Goal: Information Seeking & Learning: Learn about a topic

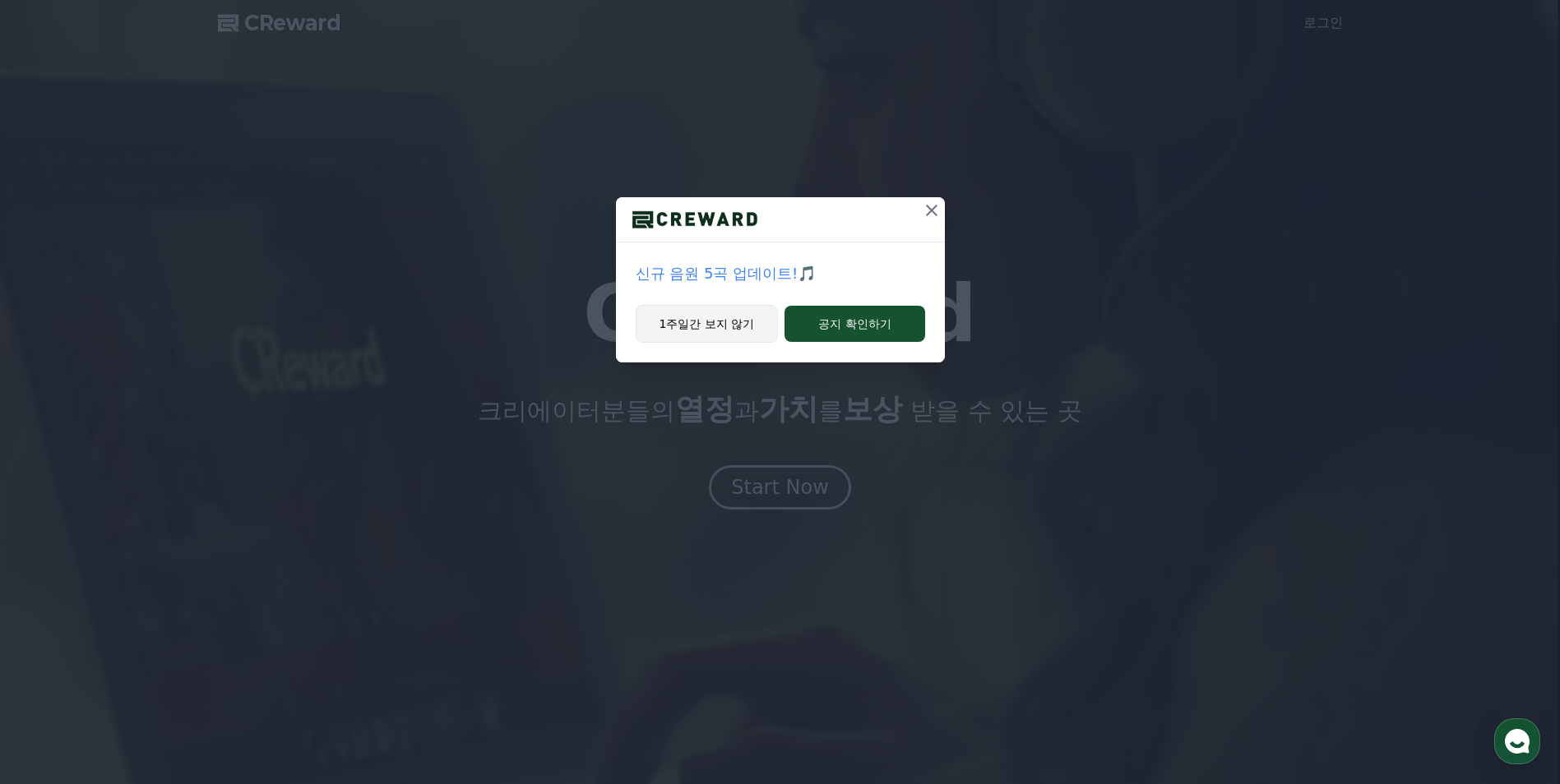
click at [714, 329] on button "1주일간 보지 않기" at bounding box center [707, 324] width 143 height 38
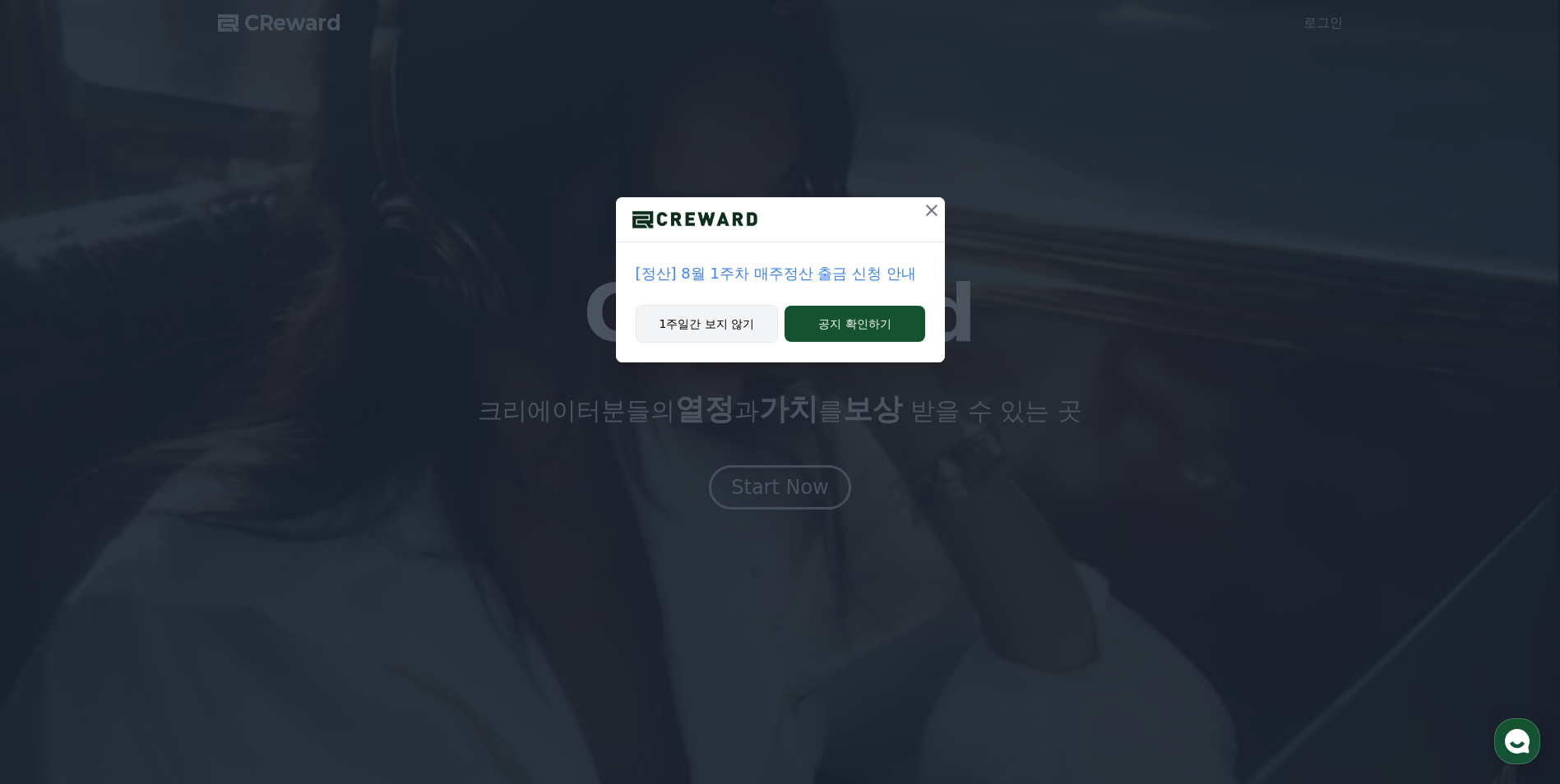
click at [718, 329] on button "1주일간 보지 않기" at bounding box center [707, 324] width 143 height 38
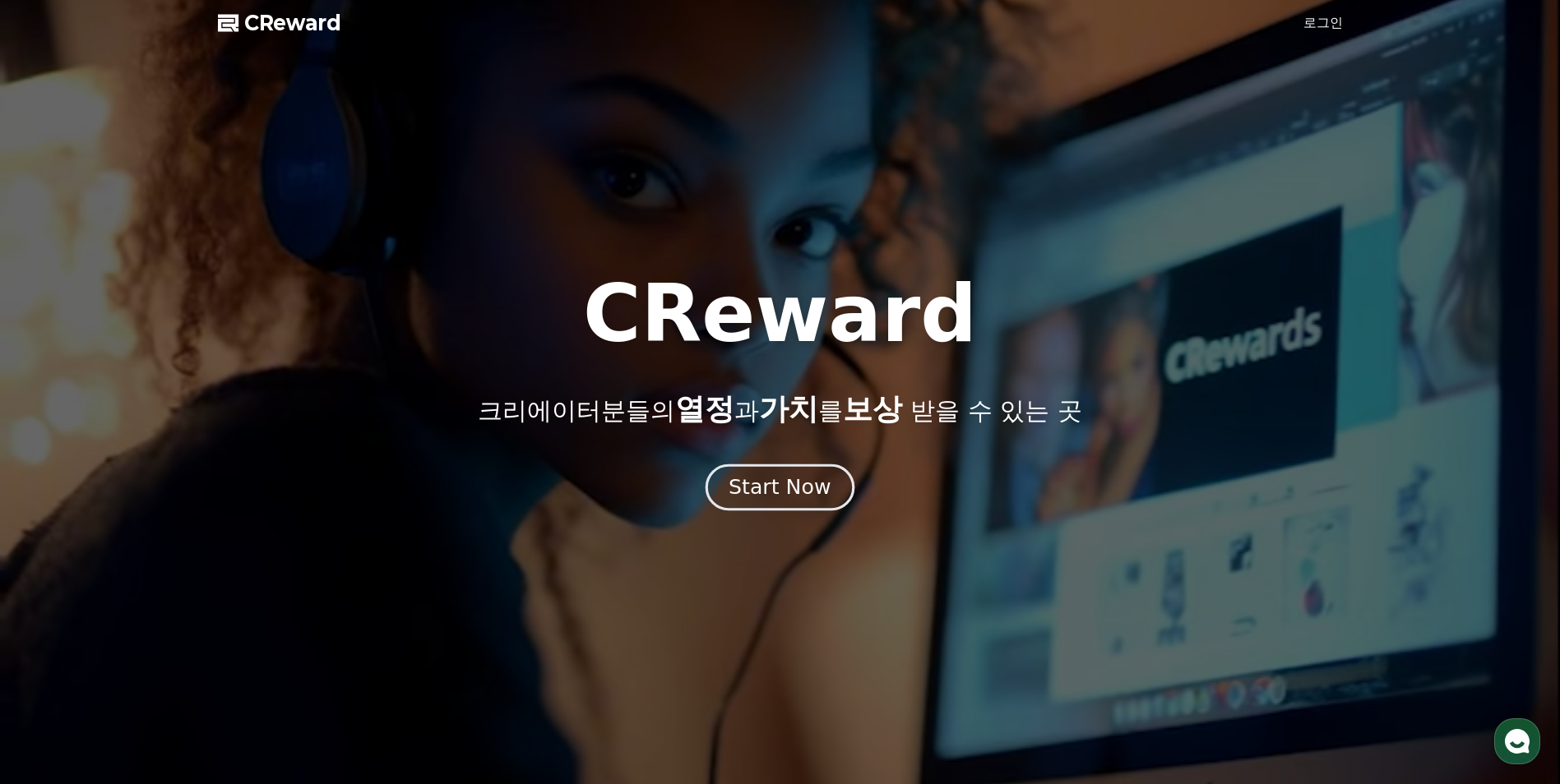
click at [791, 480] on div "Start Now" at bounding box center [779, 488] width 102 height 28
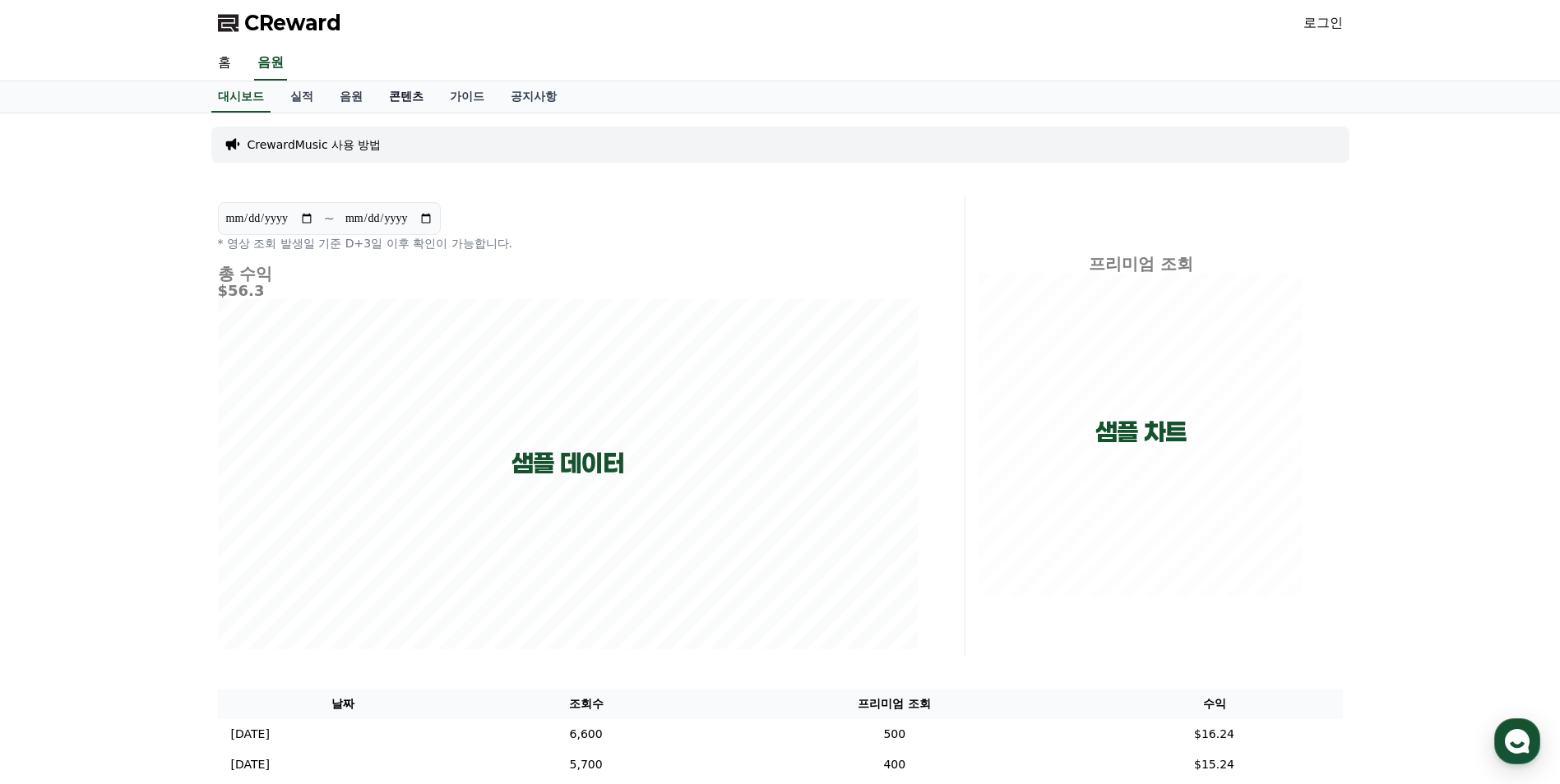
click at [400, 96] on link "콘텐츠" at bounding box center [406, 97] width 61 height 31
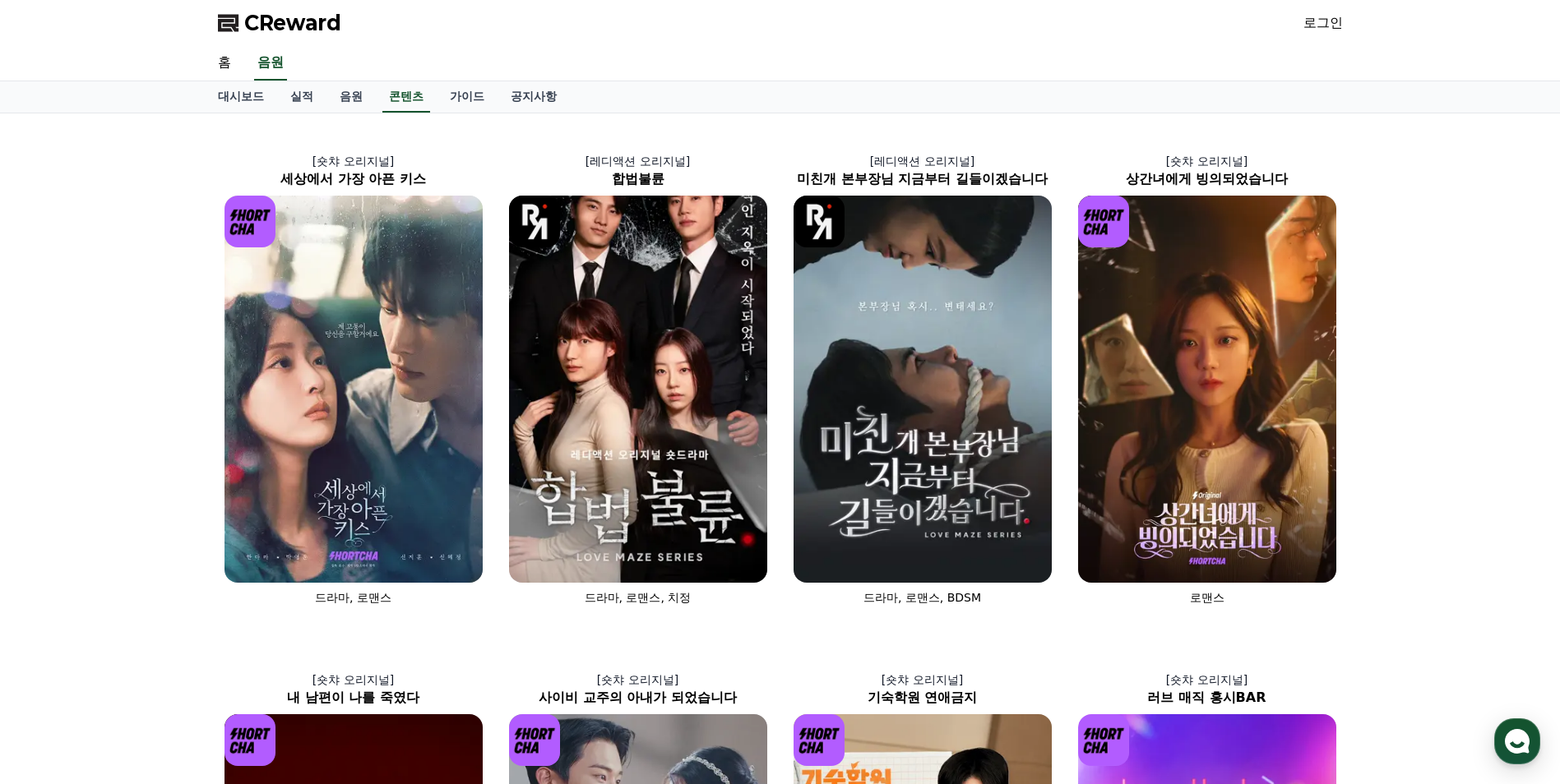
click at [1316, 26] on link "로그인" at bounding box center [1323, 22] width 39 height 20
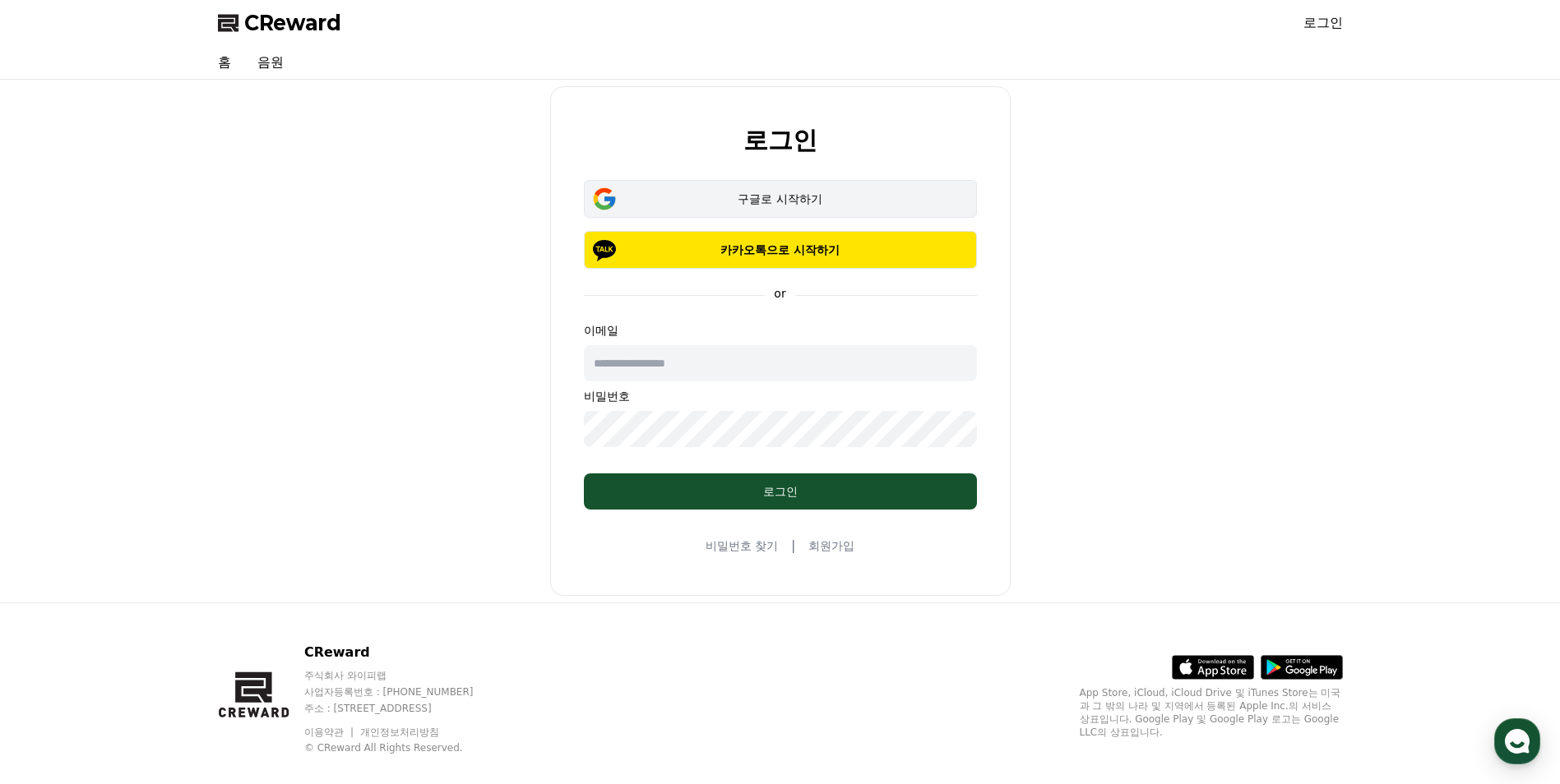
click at [786, 200] on div "구글로 시작하기" at bounding box center [780, 199] width 345 height 16
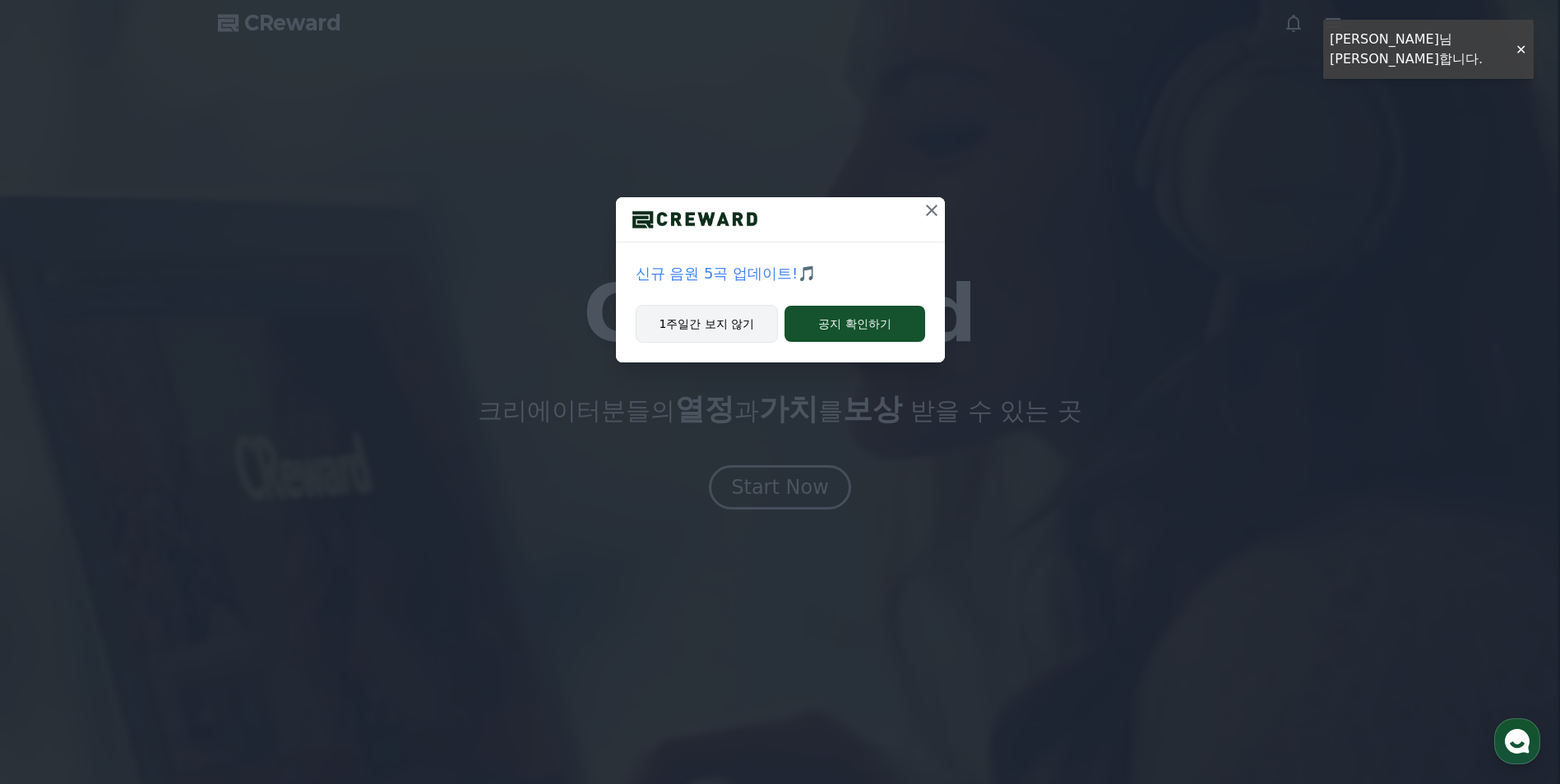
click at [737, 326] on button "1주일간 보지 않기" at bounding box center [707, 324] width 143 height 38
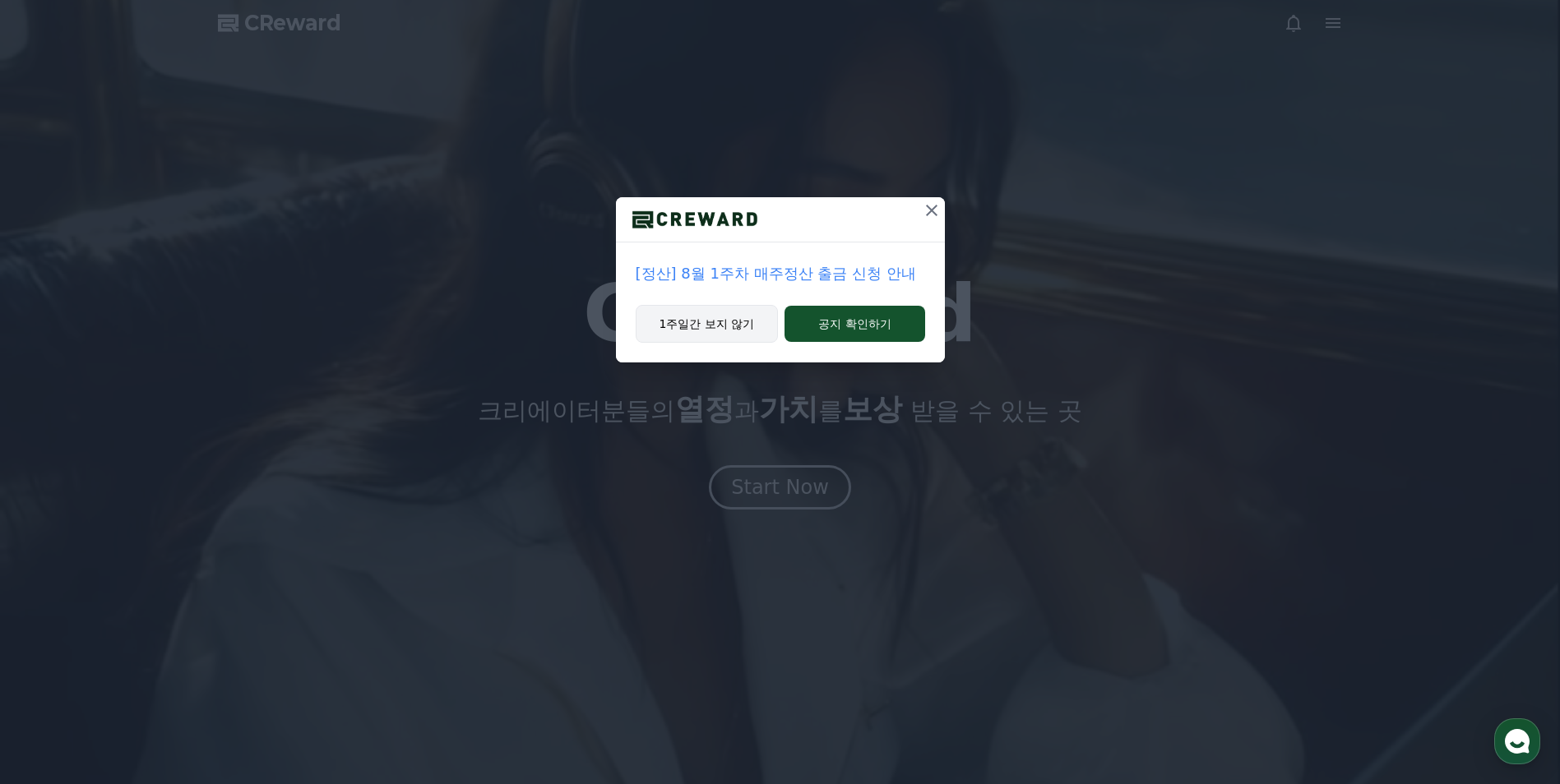
click at [717, 325] on button "1주일간 보지 않기" at bounding box center [707, 324] width 143 height 38
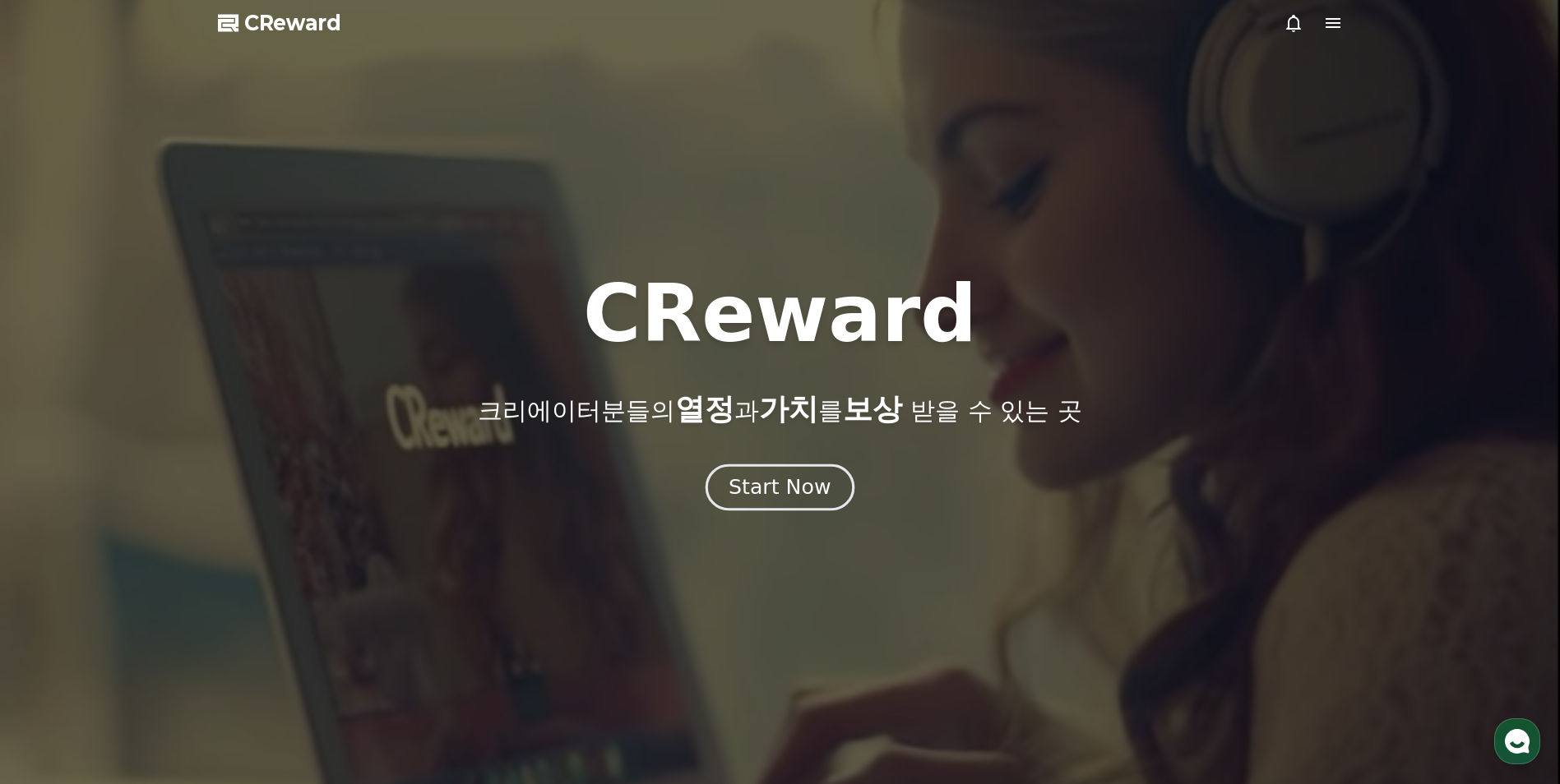
click at [789, 477] on div "Start Now" at bounding box center [779, 488] width 102 height 28
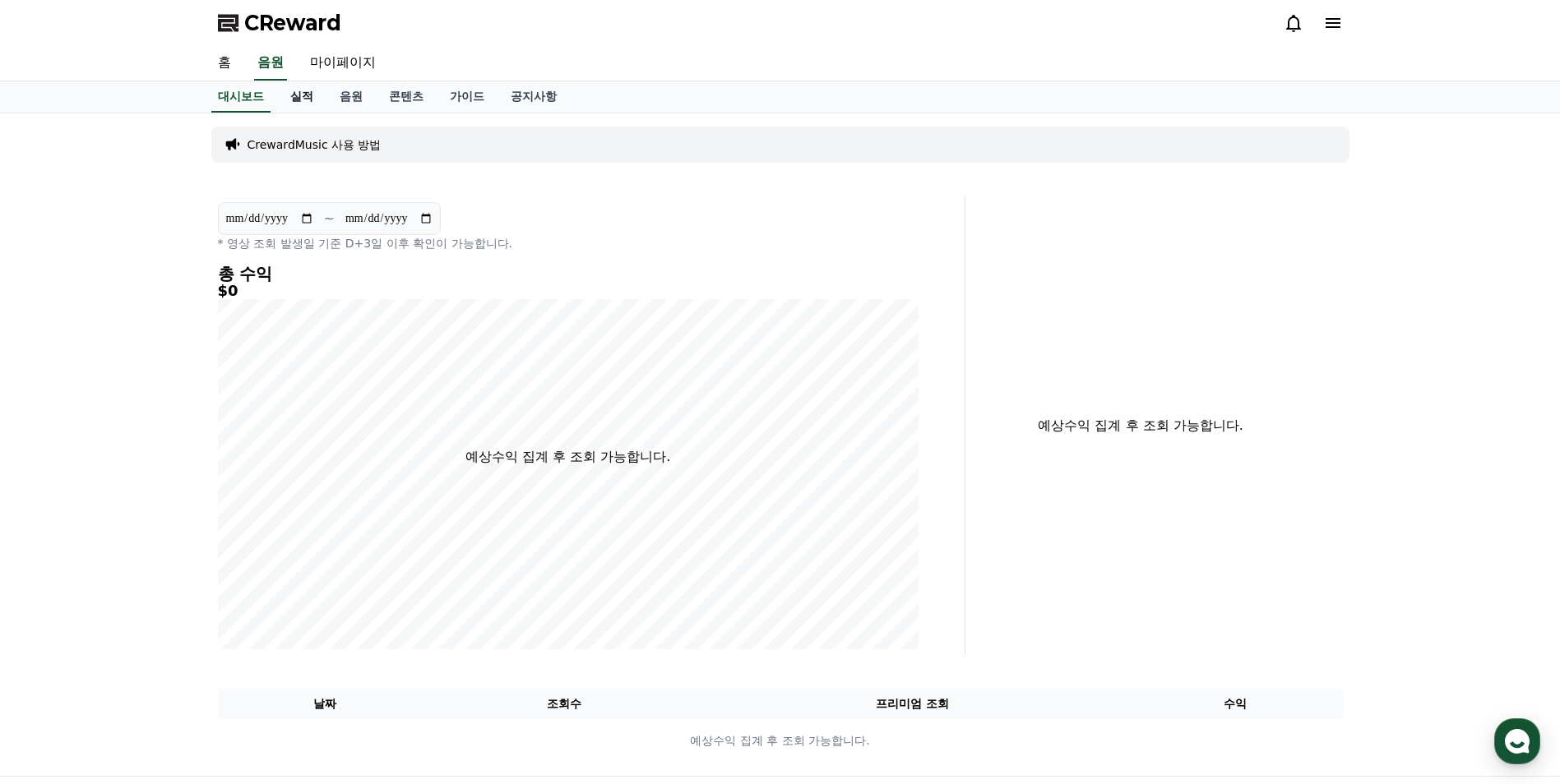
click at [297, 88] on link "실적" at bounding box center [302, 97] width 50 height 31
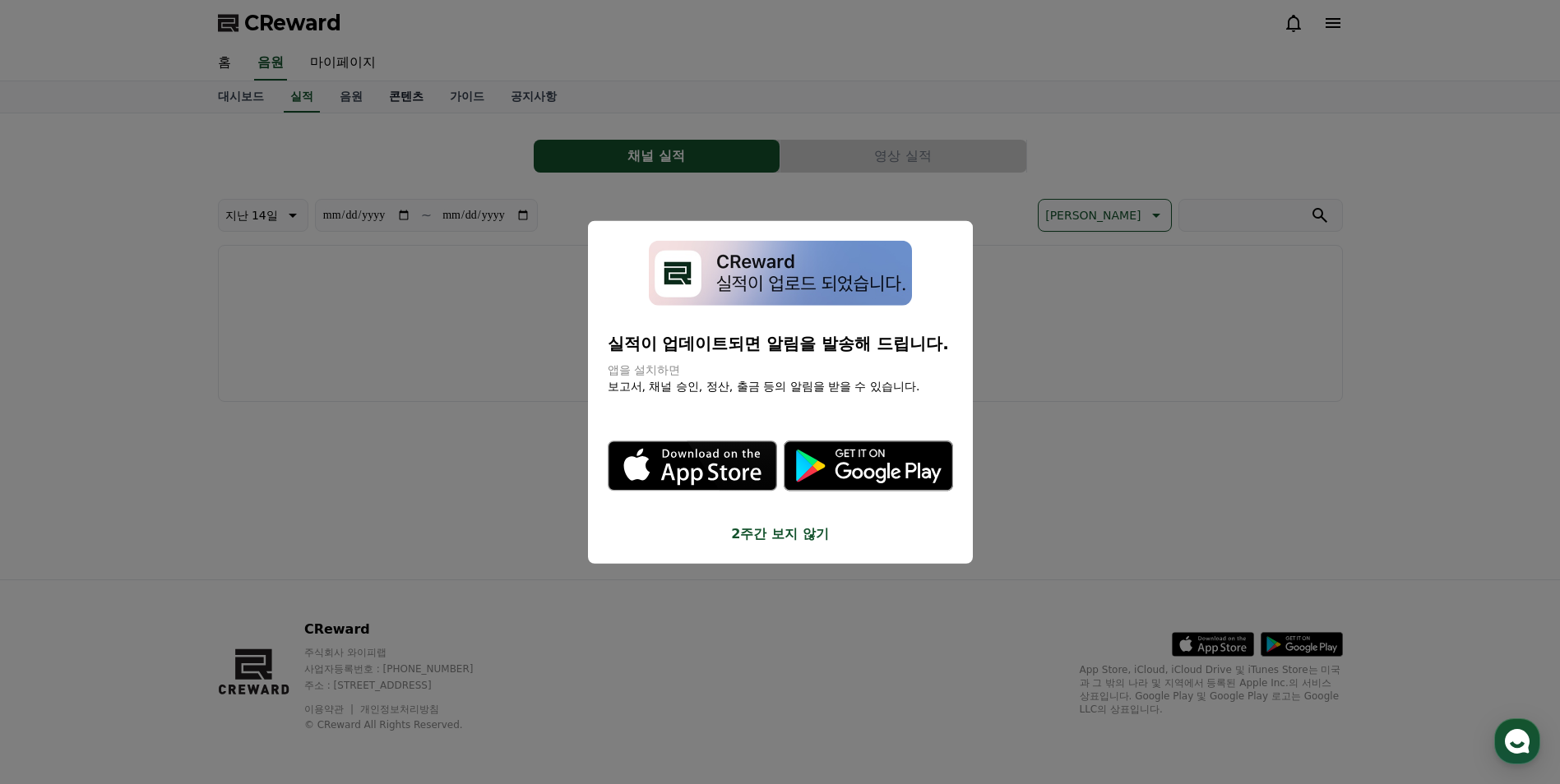
click at [397, 93] on button "close modal" at bounding box center [780, 392] width 1560 height 784
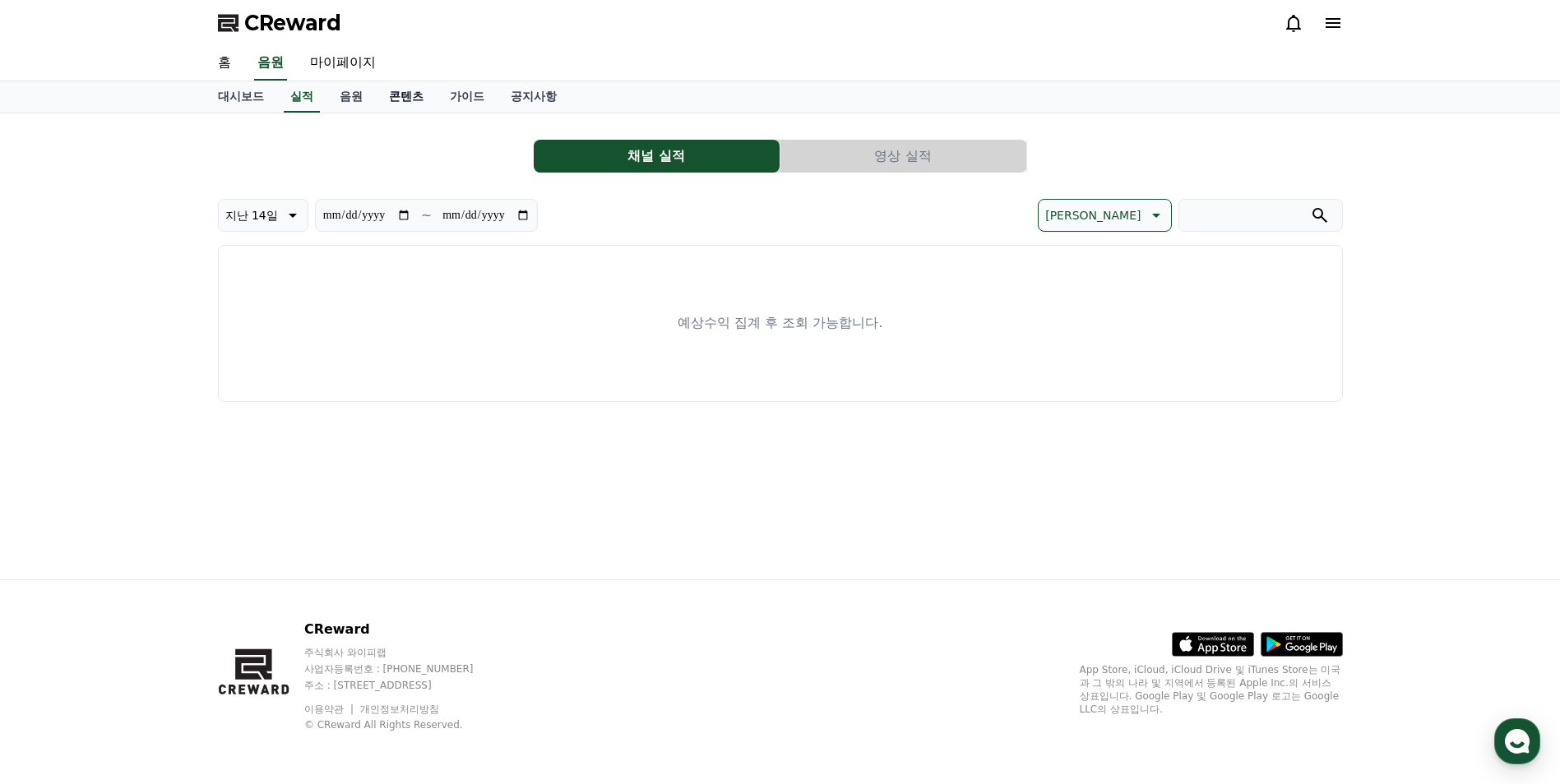
click at [397, 97] on link "콘텐츠" at bounding box center [406, 97] width 61 height 31
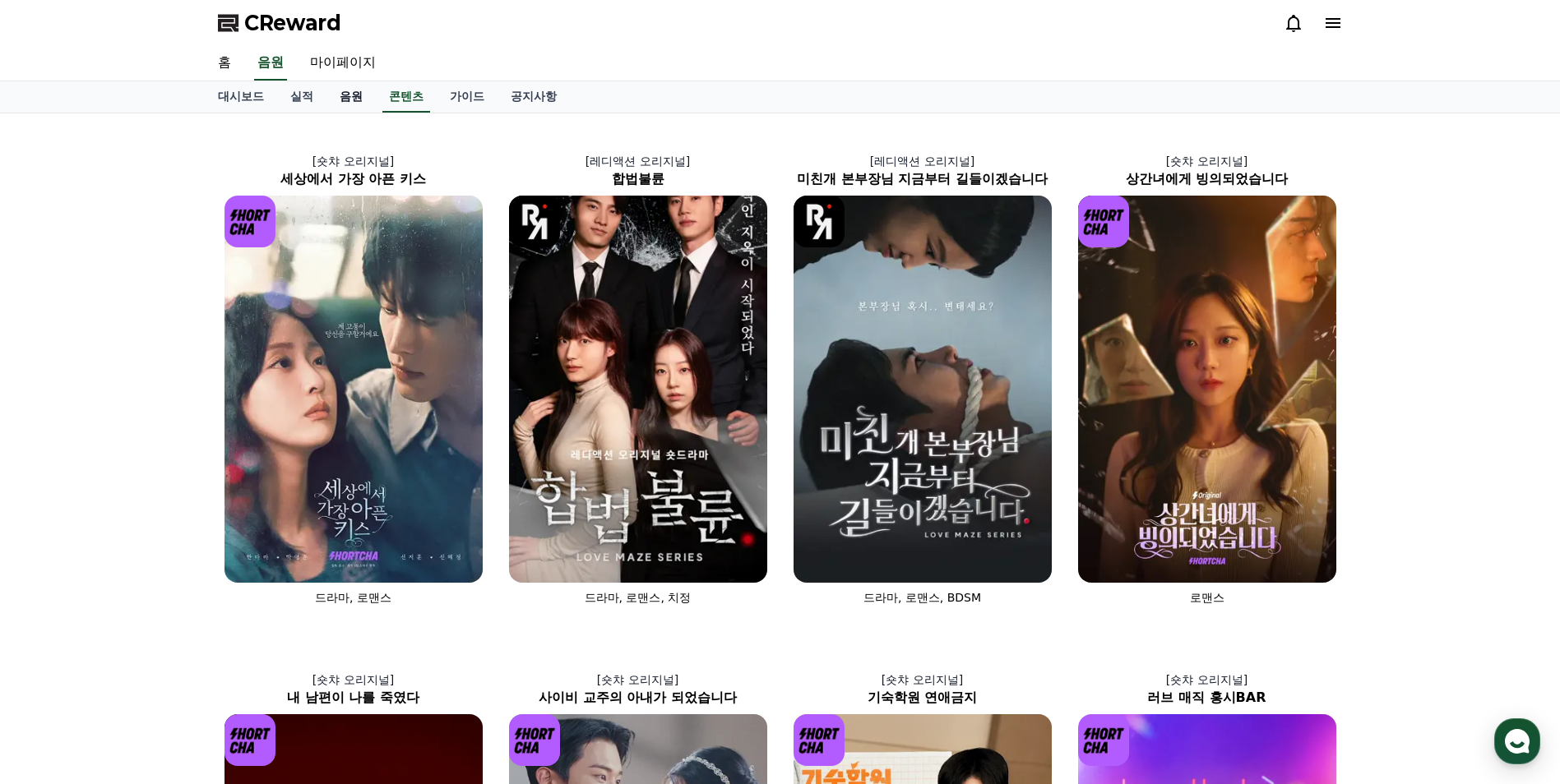
click at [358, 94] on link "음원" at bounding box center [351, 97] width 50 height 31
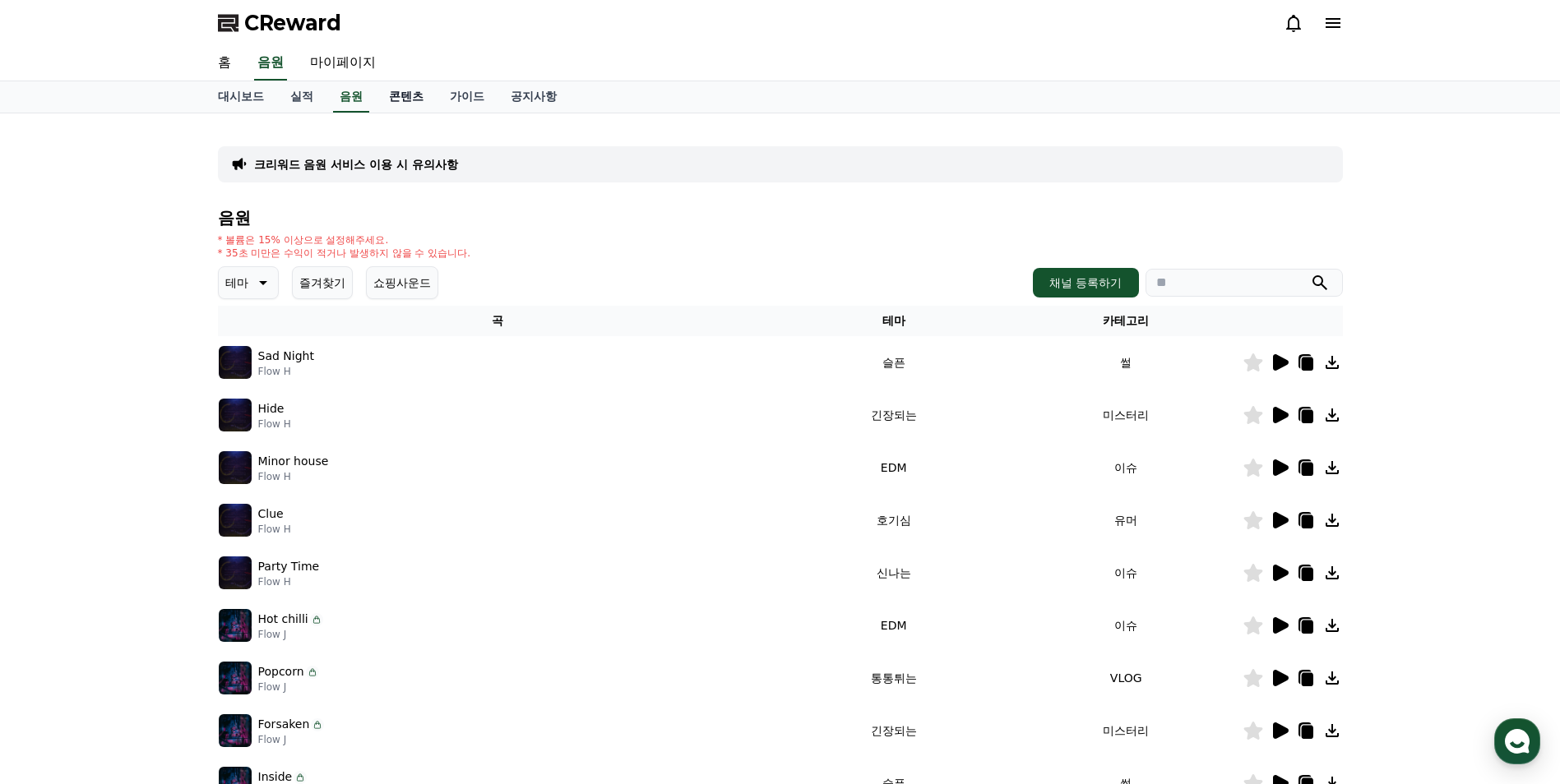
click at [413, 96] on link "콘텐츠" at bounding box center [406, 97] width 61 height 31
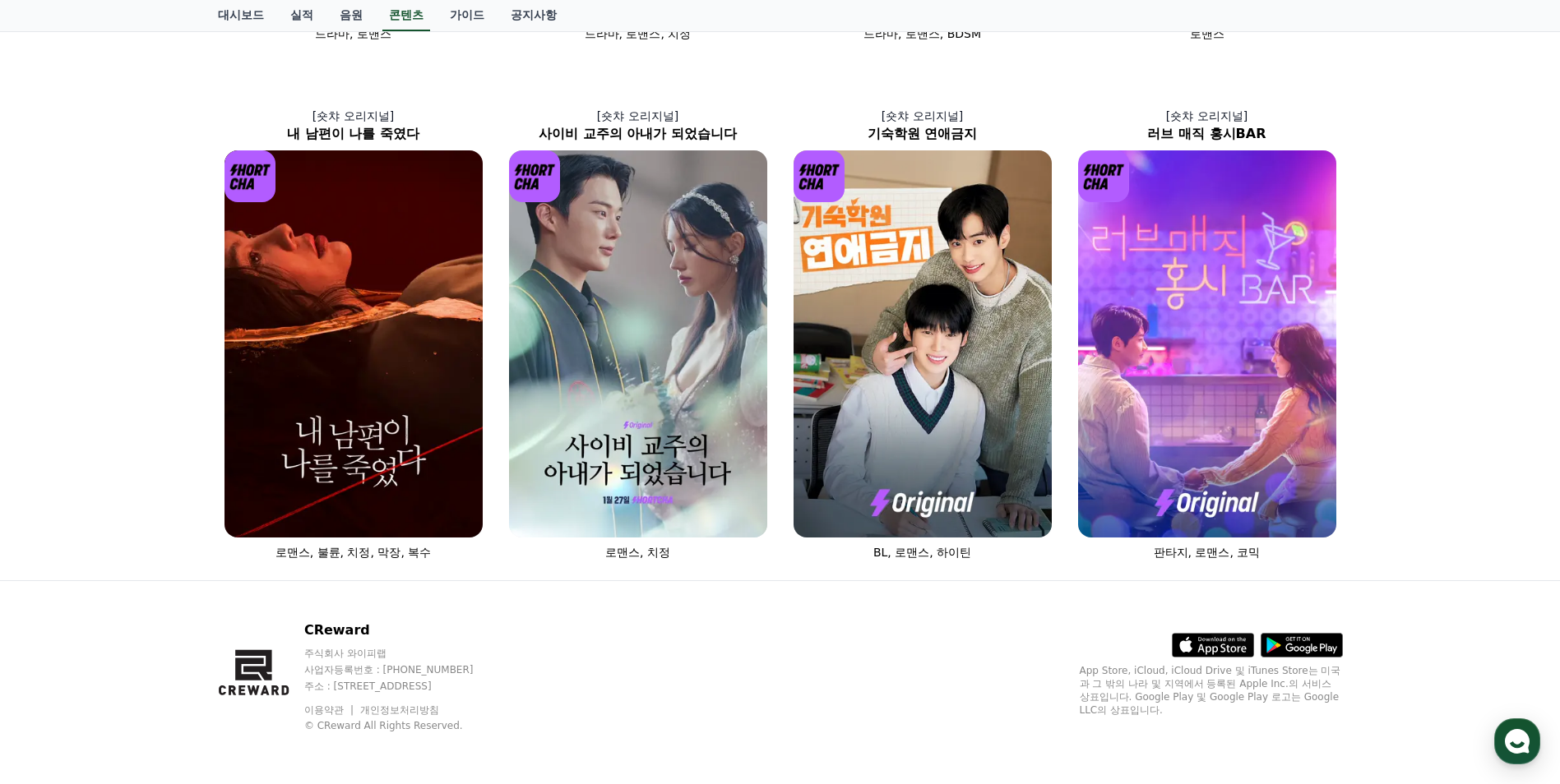
scroll to position [565, 0]
drag, startPoint x: 1247, startPoint y: 596, endPoint x: 933, endPoint y: 585, distance: 314.2
click at [937, 585] on div "CReward 주식회사 와이피랩 사업자등록번호 : 655-81-03655 주소 : 경기도 김포시 양촌읍 양곡로 495, 3층 305-비이16호…" at bounding box center [780, 682] width 1151 height 204
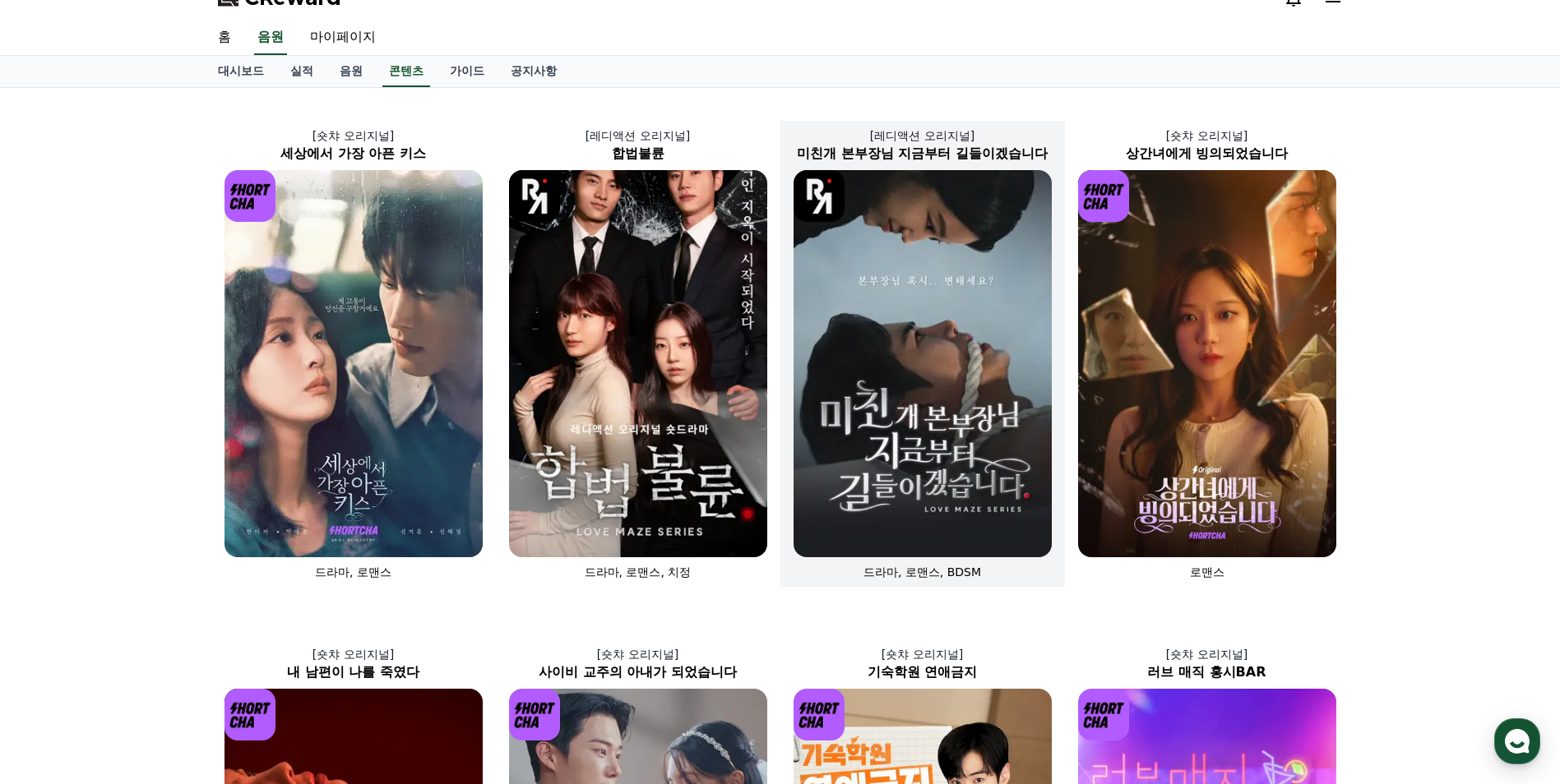
scroll to position [0, 0]
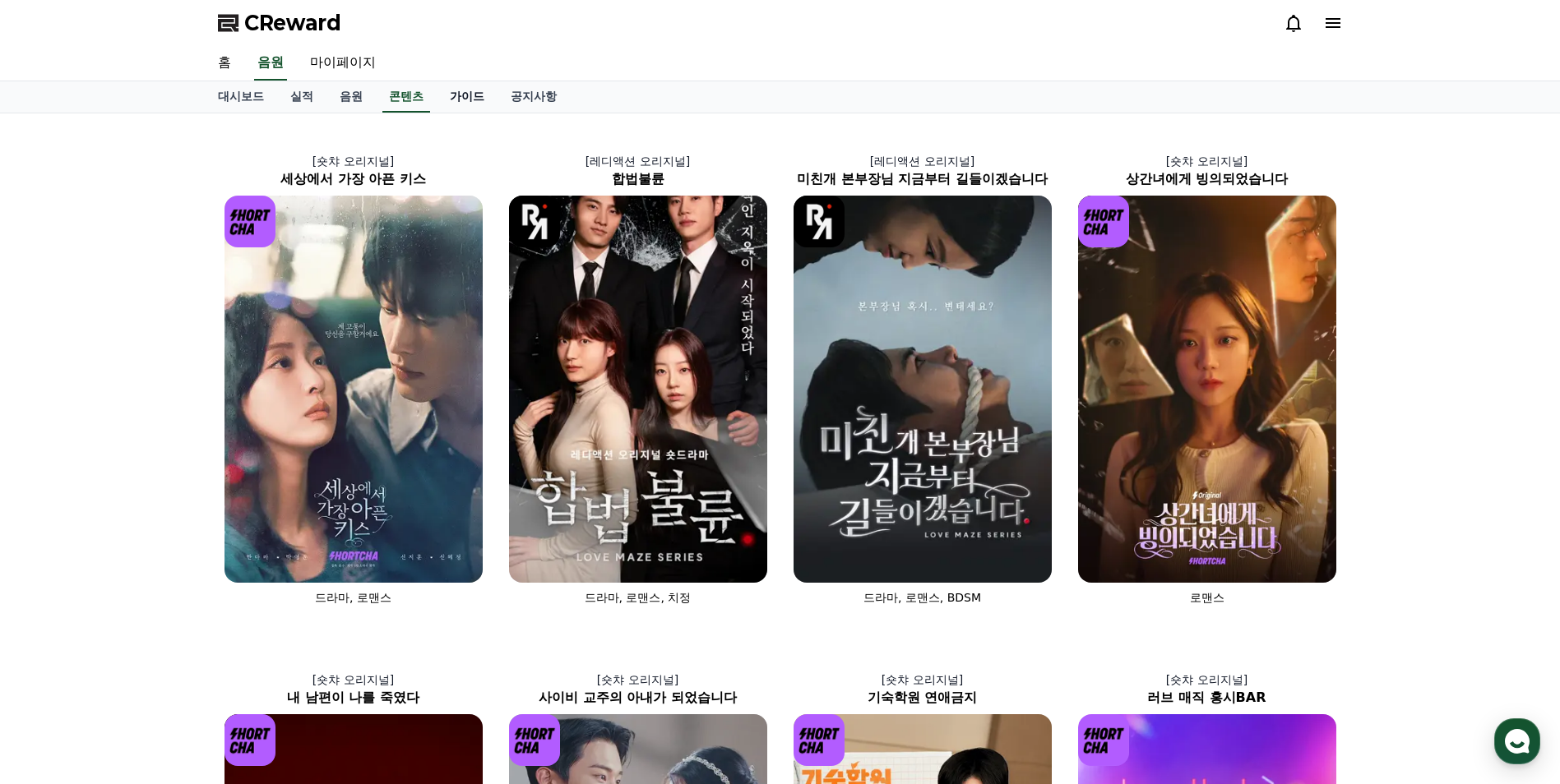
click at [466, 93] on link "가이드" at bounding box center [467, 97] width 61 height 31
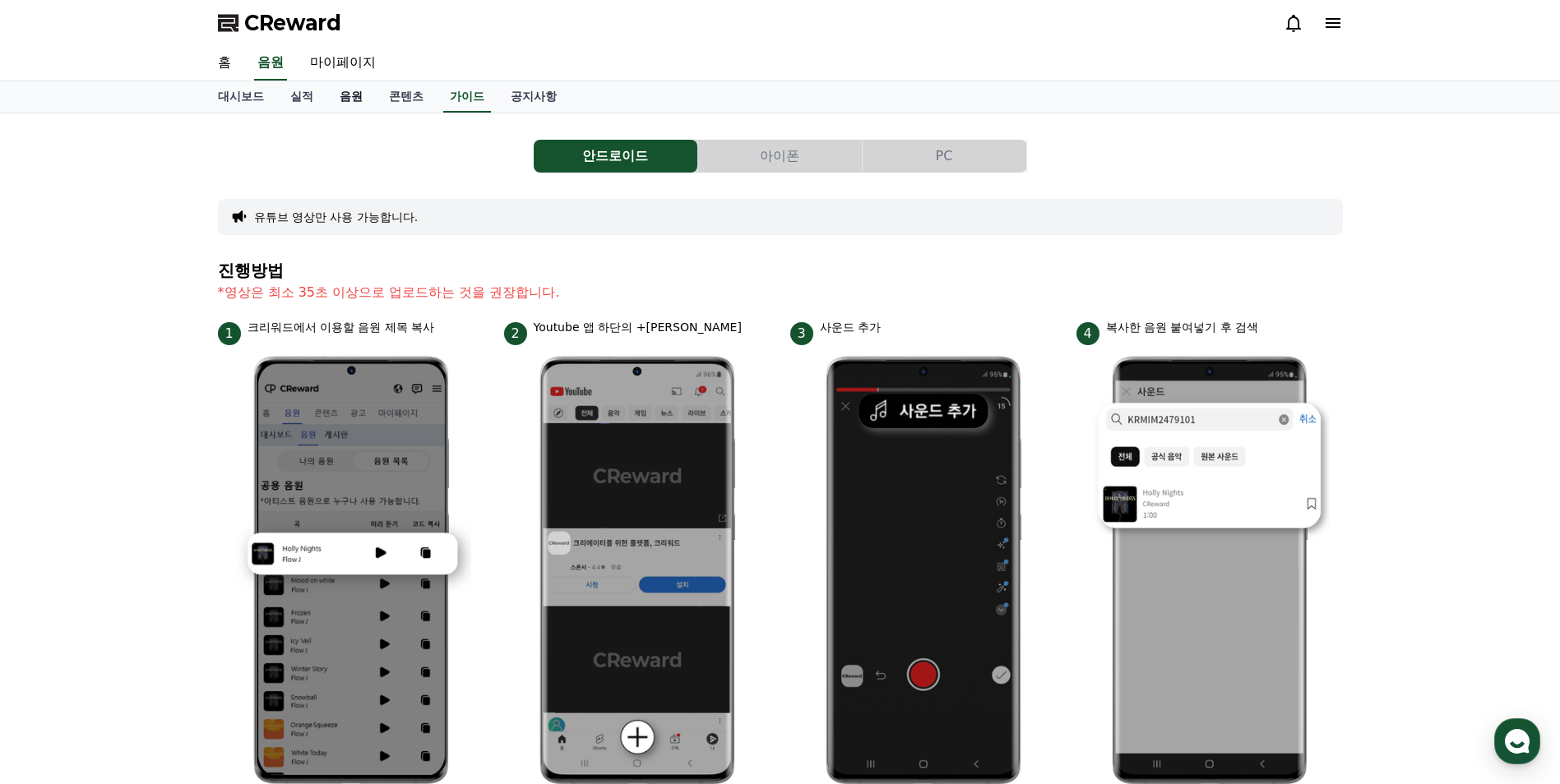
click at [339, 100] on link "음원" at bounding box center [351, 97] width 50 height 31
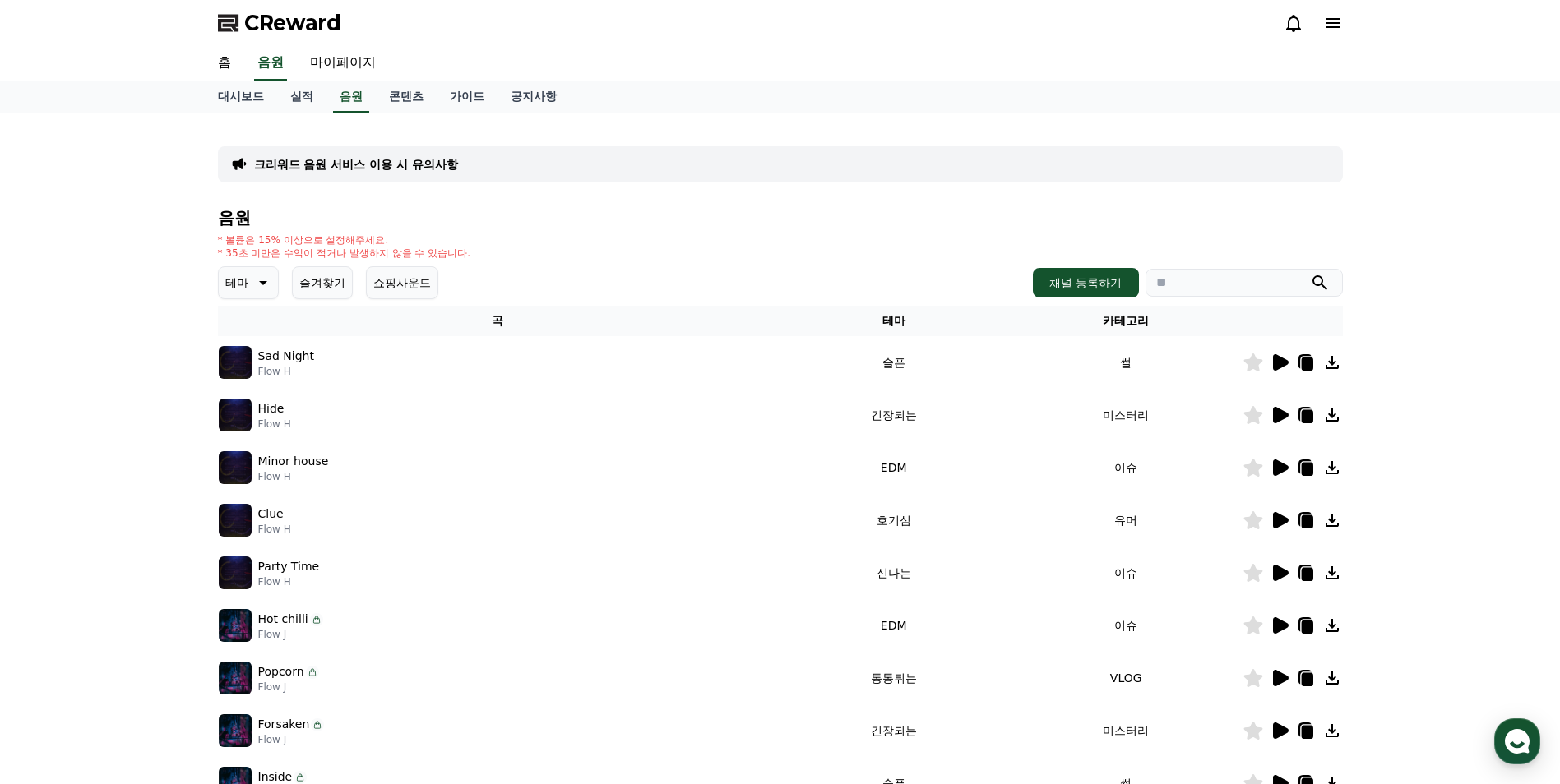
click at [1172, 284] on input "search" at bounding box center [1245, 283] width 197 height 28
type input "***"
click at [1311, 273] on button "submit" at bounding box center [1320, 283] width 20 height 20
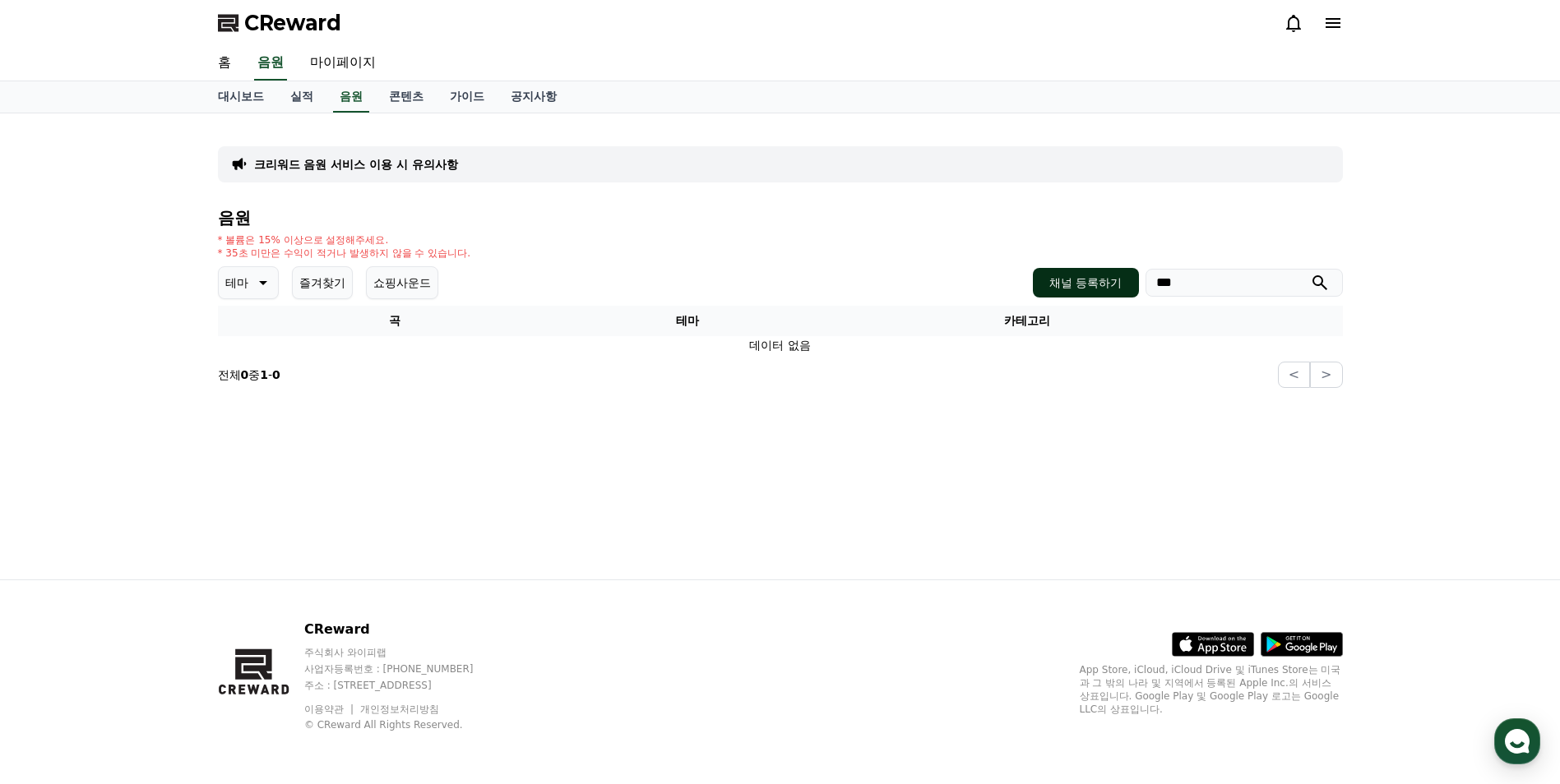
drag, startPoint x: 1233, startPoint y: 284, endPoint x: 1137, endPoint y: 296, distance: 96.7
click at [1143, 294] on div "채널 등록하기 ***" at bounding box center [1187, 283] width 309 height 30
type input "*****"
click at [1311, 273] on button "submit" at bounding box center [1320, 283] width 20 height 20
drag, startPoint x: 1202, startPoint y: 287, endPoint x: 1095, endPoint y: 292, distance: 107.1
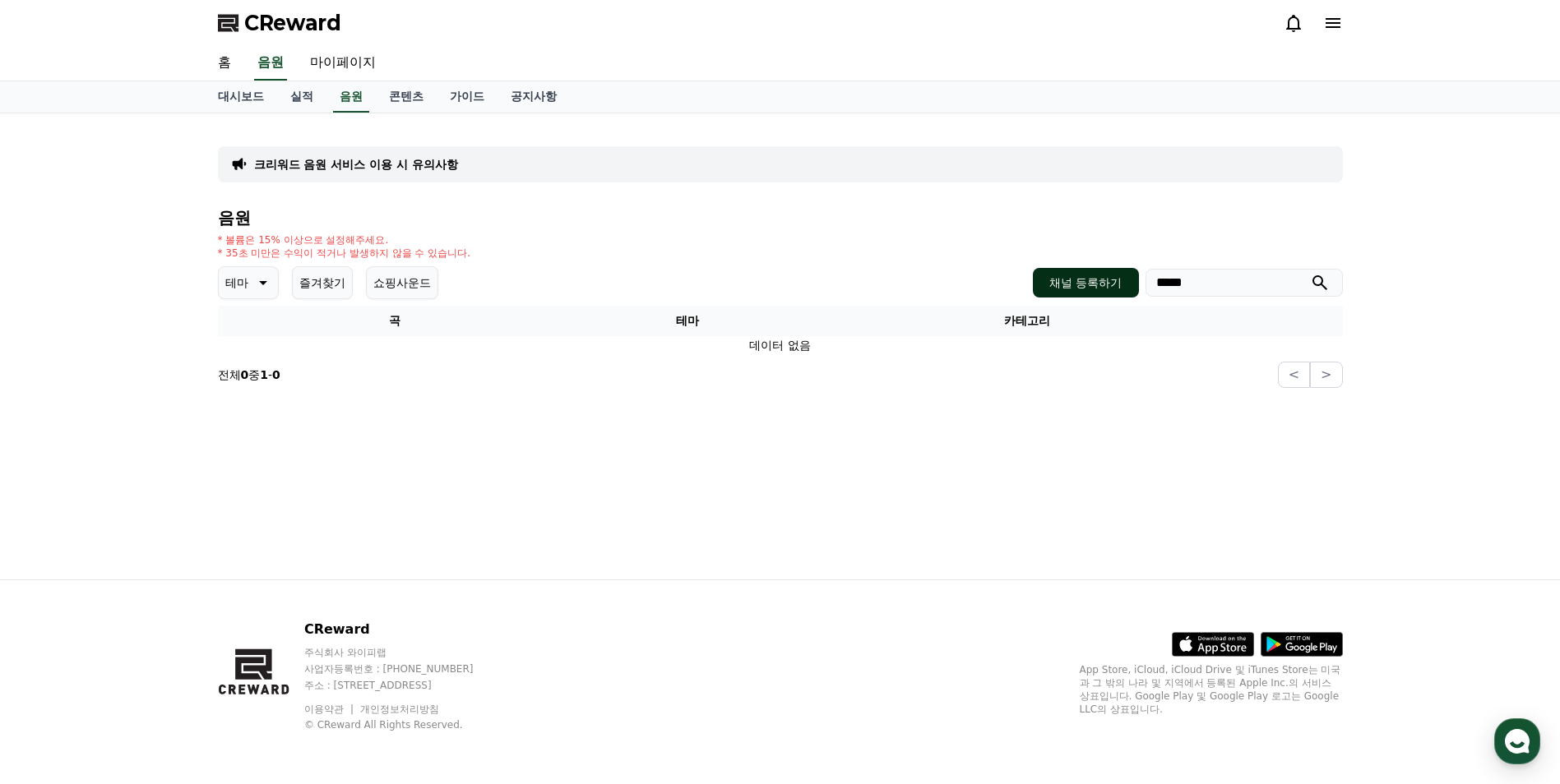
click at [1127, 290] on div "채널 등록하기 *****" at bounding box center [1187, 283] width 309 height 30
type input "****"
click at [1311, 273] on button "submit" at bounding box center [1320, 283] width 20 height 20
drag, startPoint x: 1174, startPoint y: 291, endPoint x: 1097, endPoint y: 298, distance: 77.3
click at [1068, 293] on div "채널 등록하기 ****" at bounding box center [1187, 283] width 309 height 30
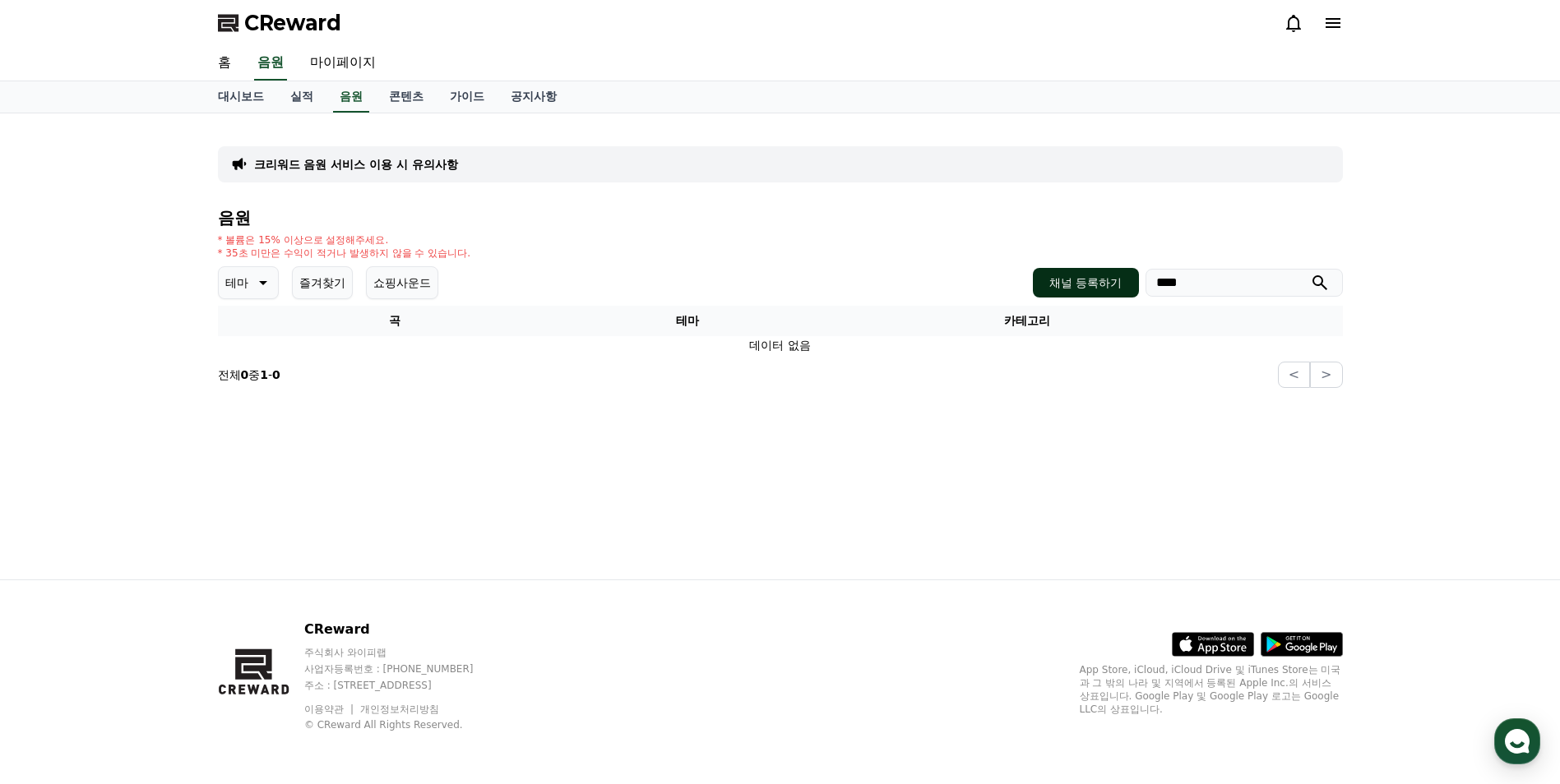
drag, startPoint x: 1227, startPoint y: 294, endPoint x: 1115, endPoint y: 289, distance: 112.1
click at [1119, 288] on div "채널 등록하기 ****" at bounding box center [1187, 283] width 309 height 30
click at [1311, 273] on button "submit" at bounding box center [1320, 283] width 20 height 20
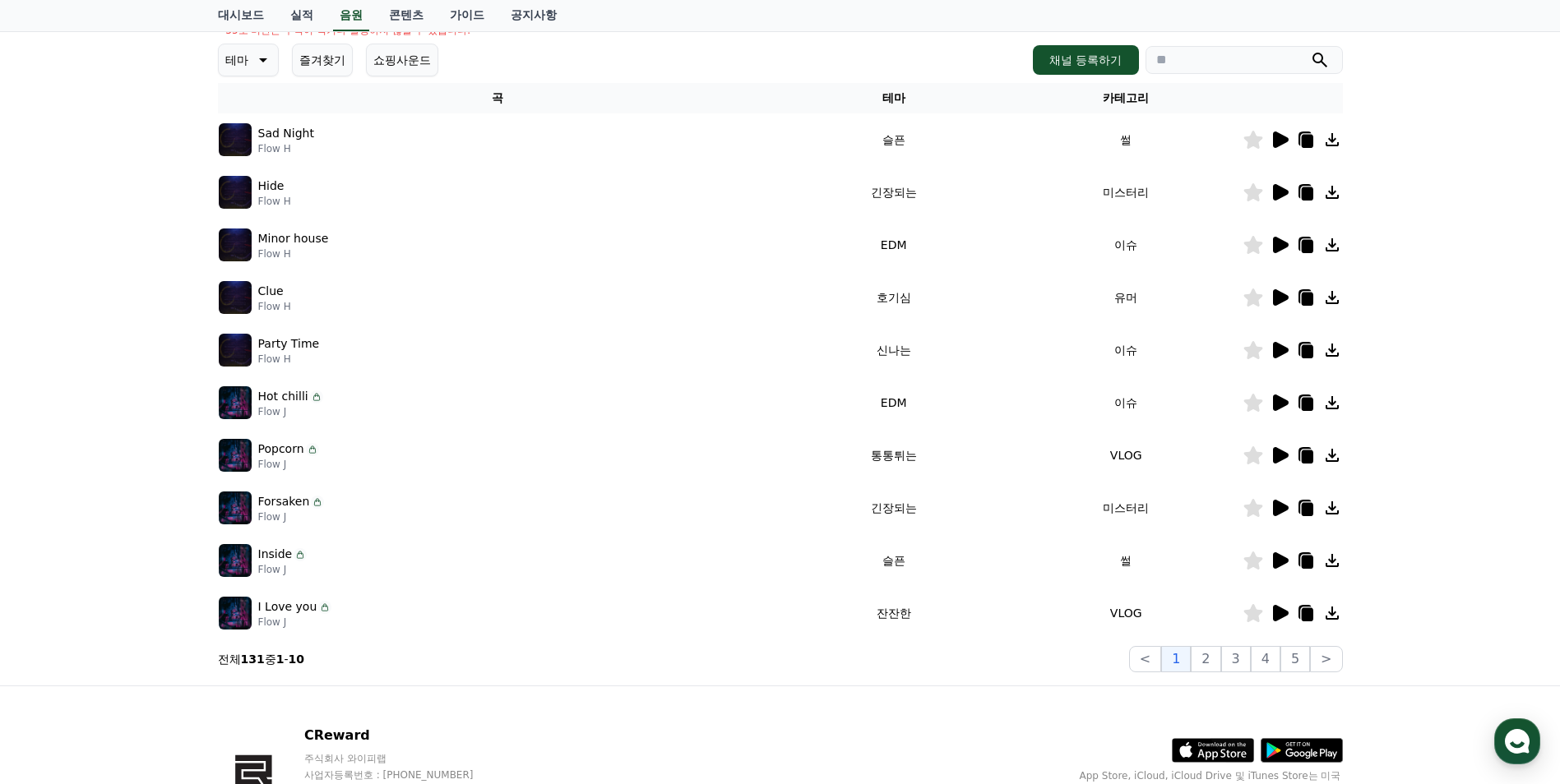
scroll to position [329, 0]
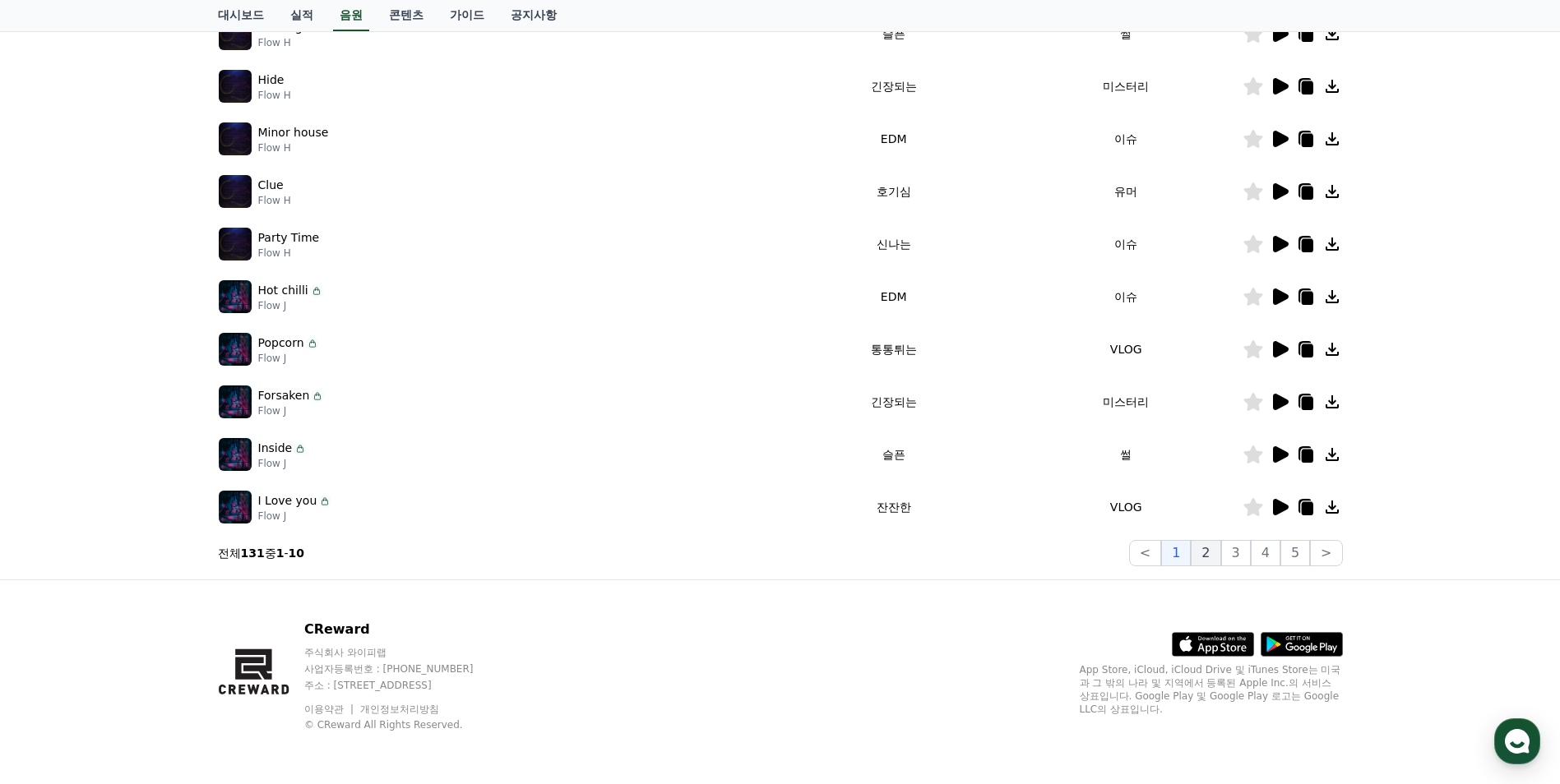
click at [1221, 554] on button "2" at bounding box center [1236, 553] width 30 height 27
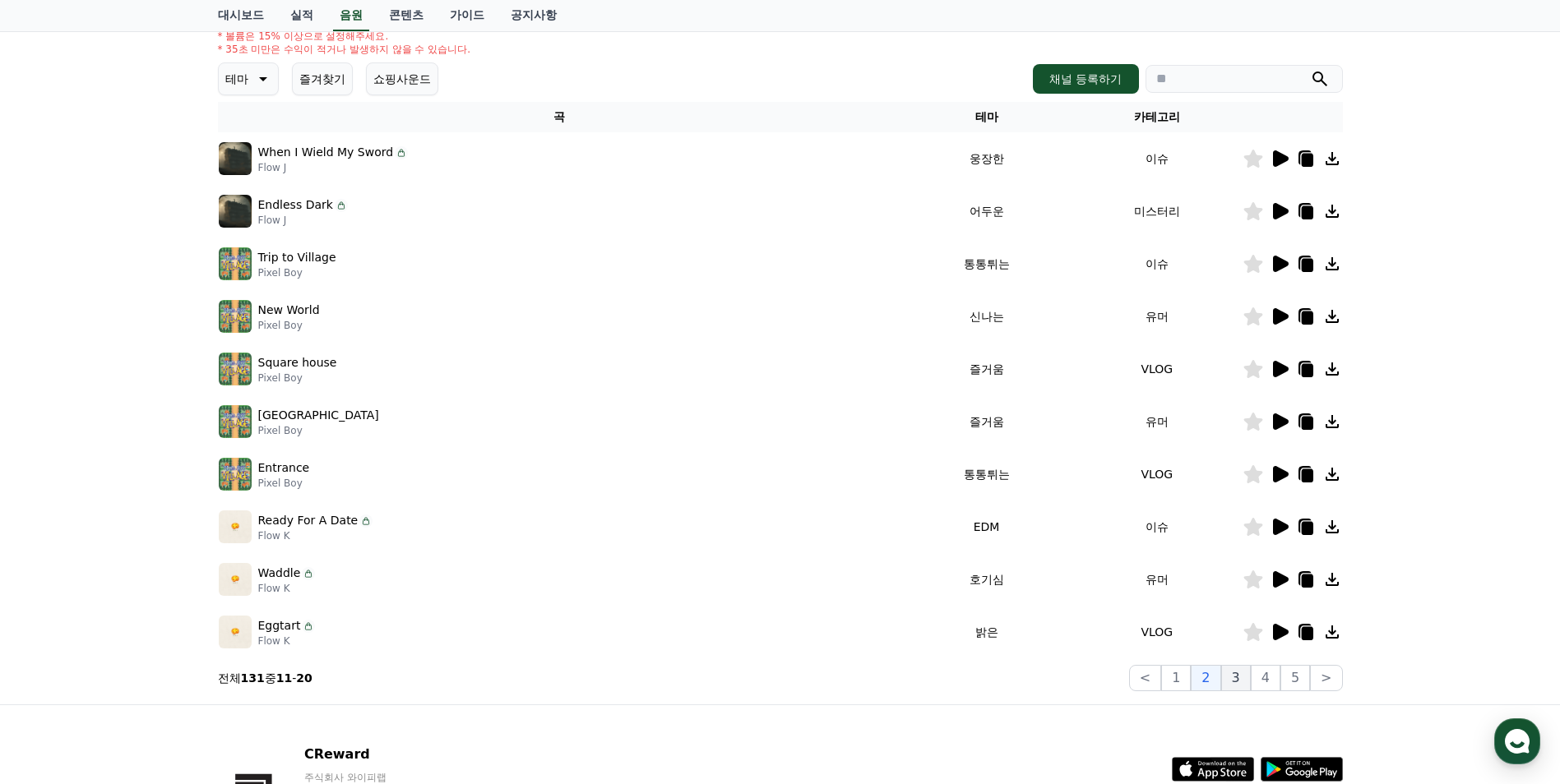
scroll to position [165, 0]
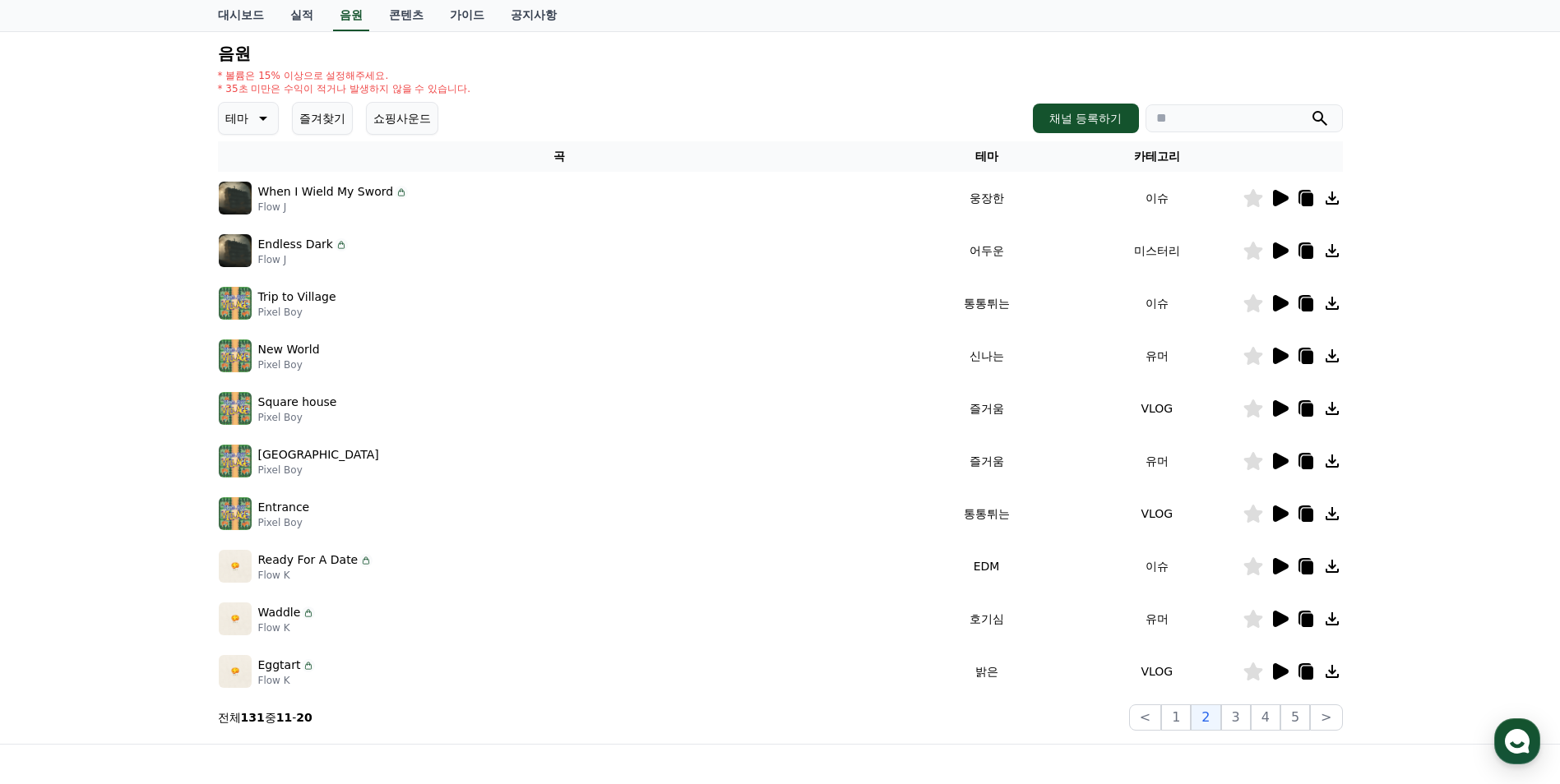
click at [1276, 457] on icon at bounding box center [1281, 461] width 15 height 16
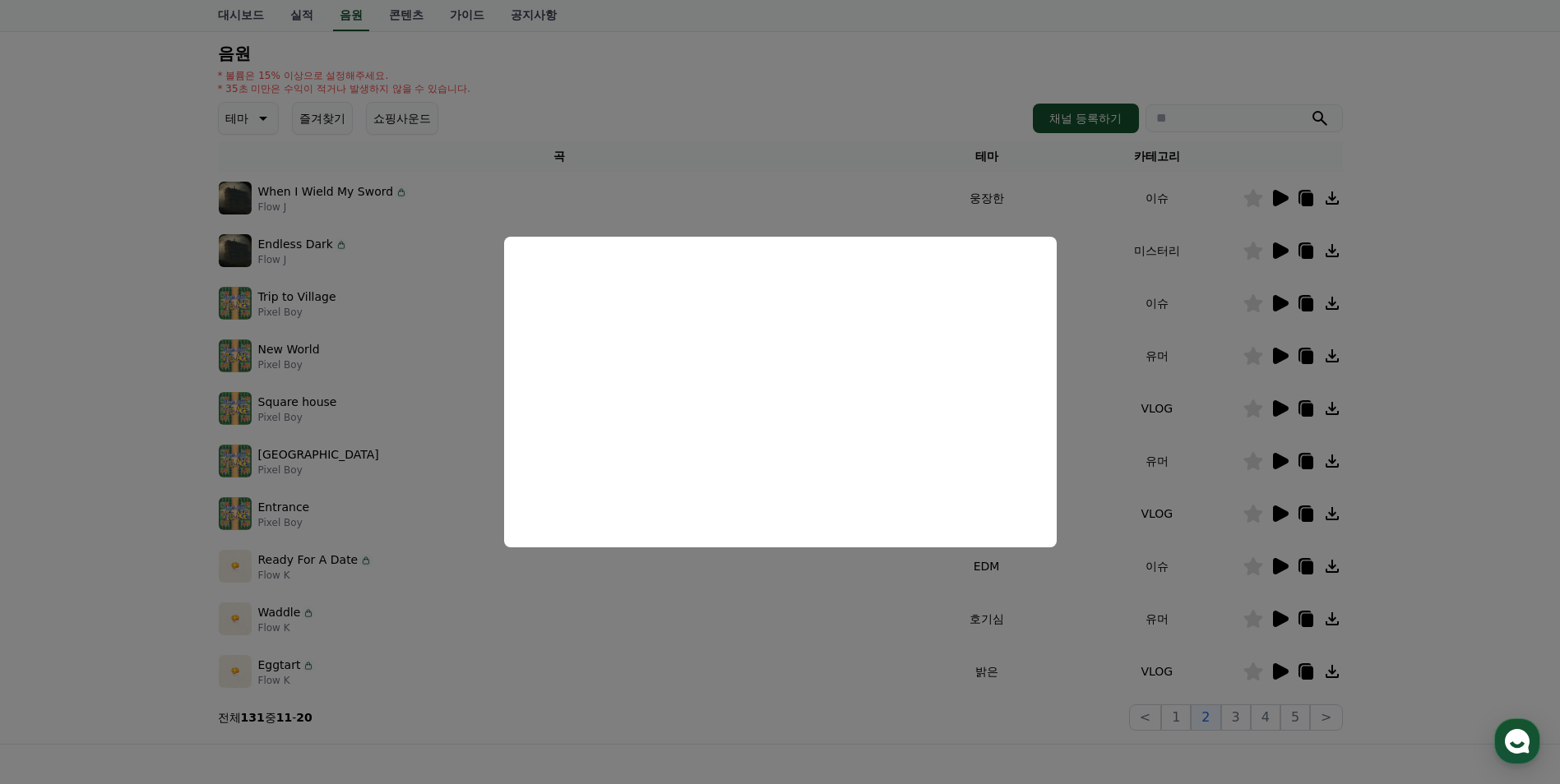
click at [94, 392] on button "close modal" at bounding box center [780, 392] width 1560 height 784
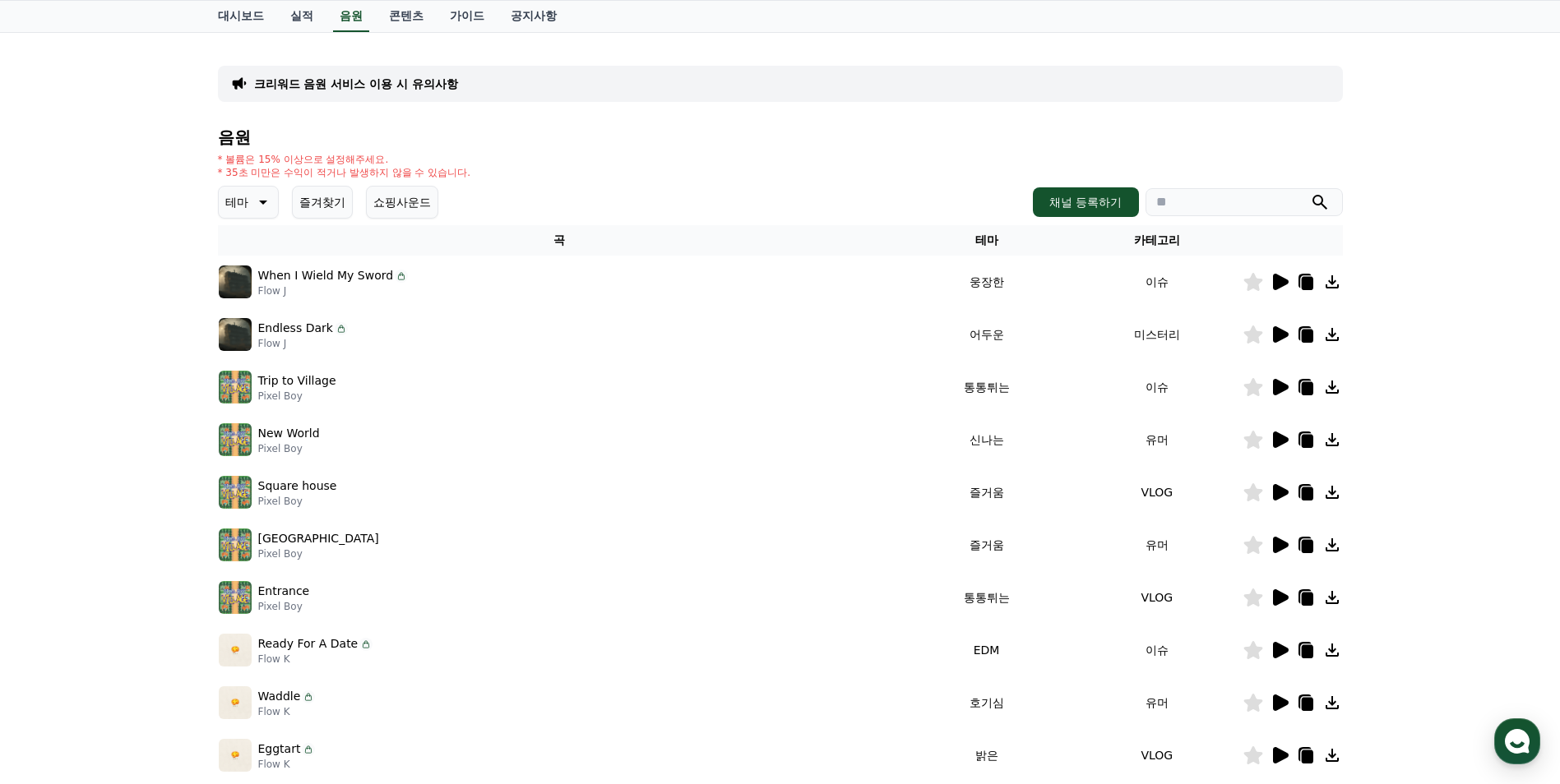
scroll to position [0, 0]
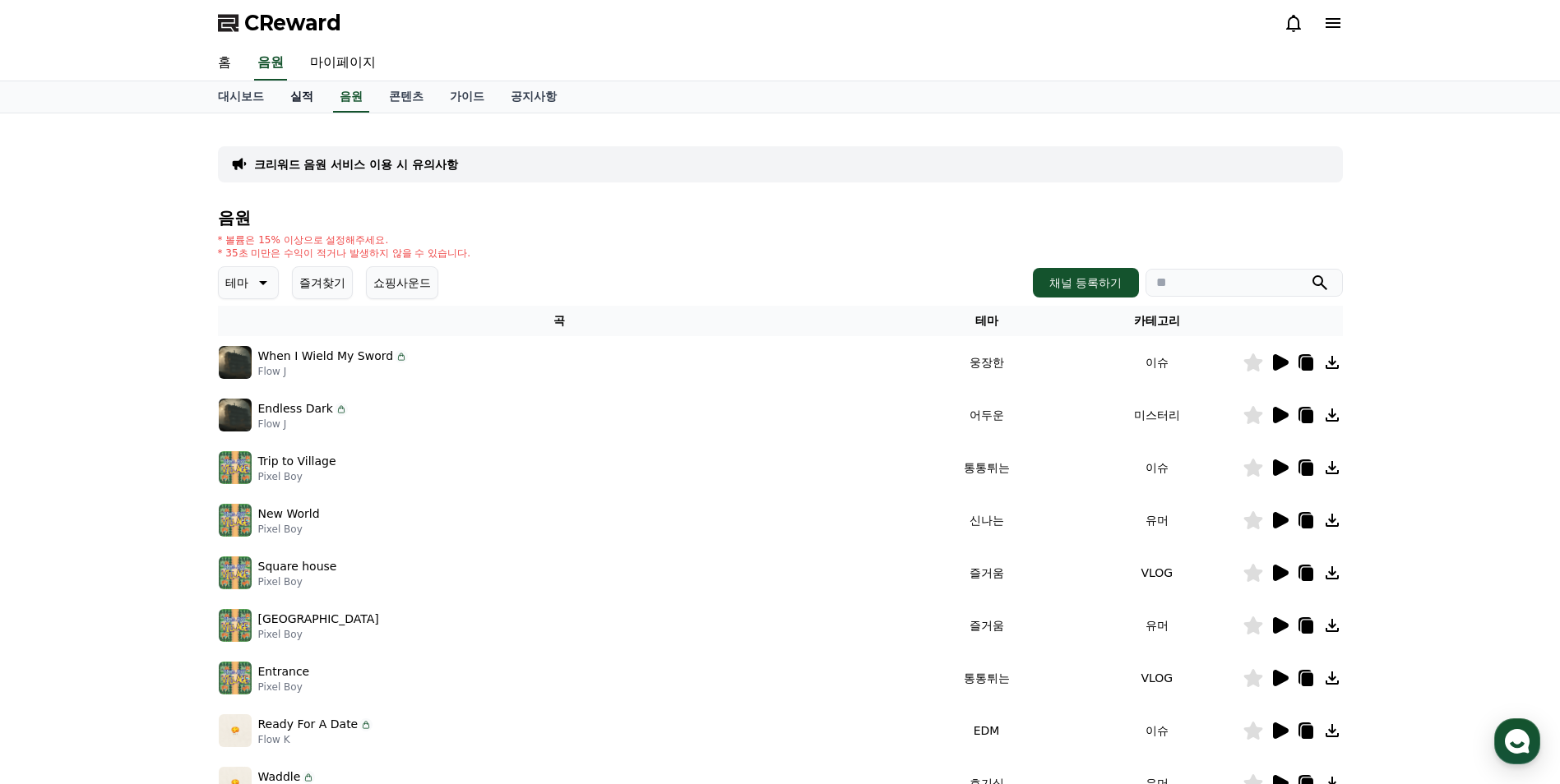
click at [293, 96] on link "실적" at bounding box center [302, 97] width 50 height 31
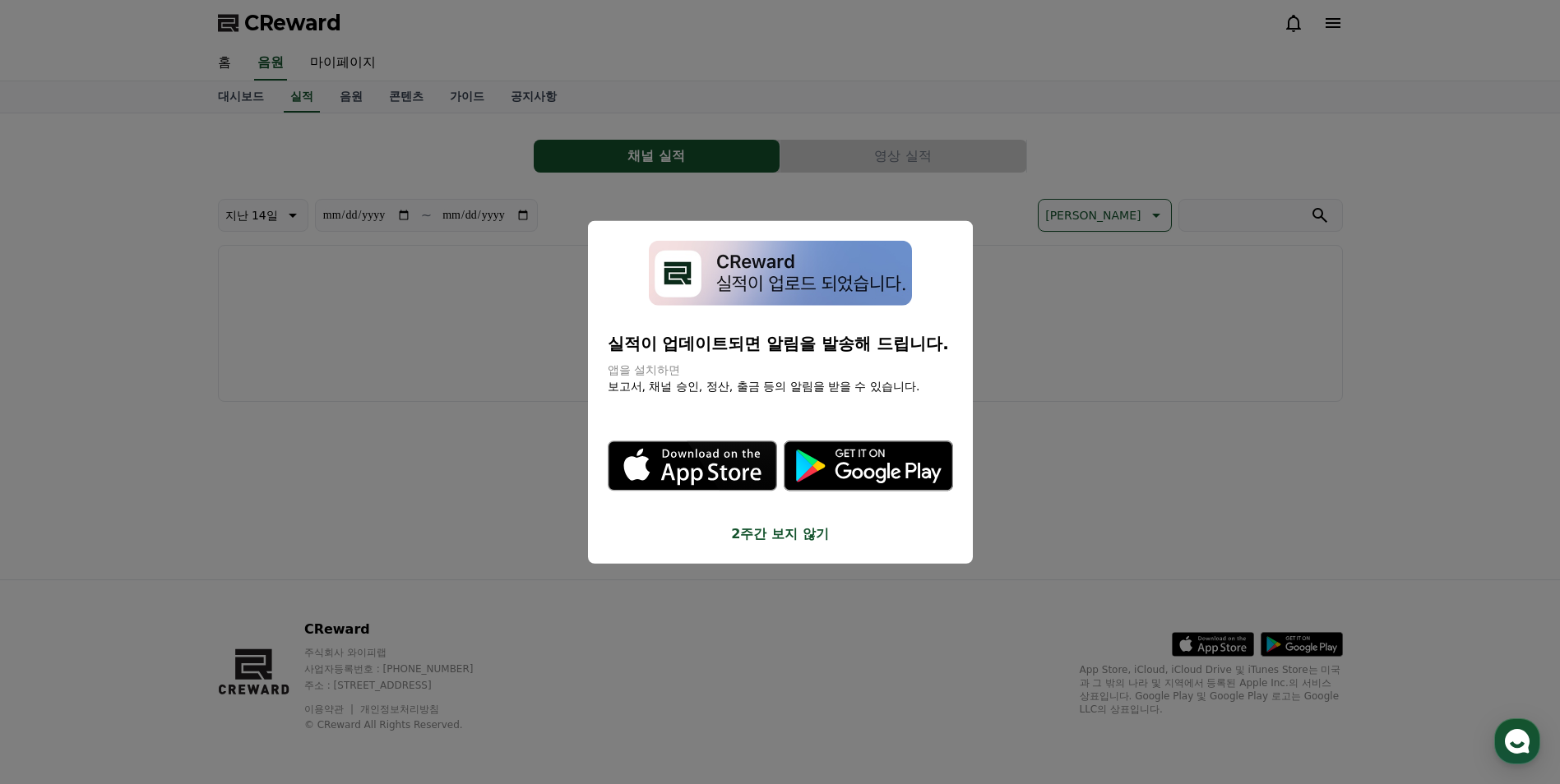
click at [765, 541] on button "2주간 보지 않기" at bounding box center [780, 533] width 345 height 20
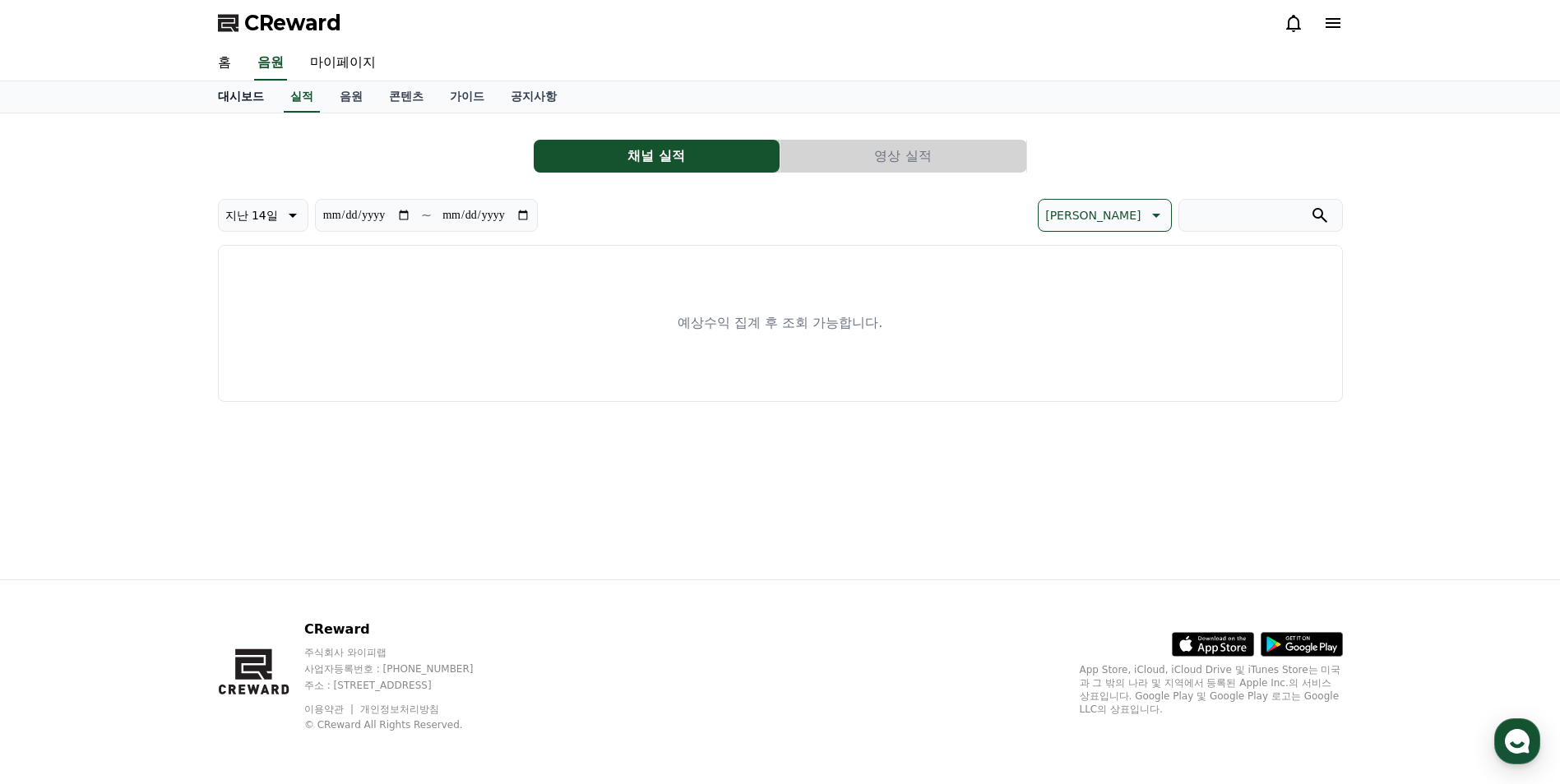
click at [249, 111] on link "대시보드" at bounding box center [241, 97] width 72 height 31
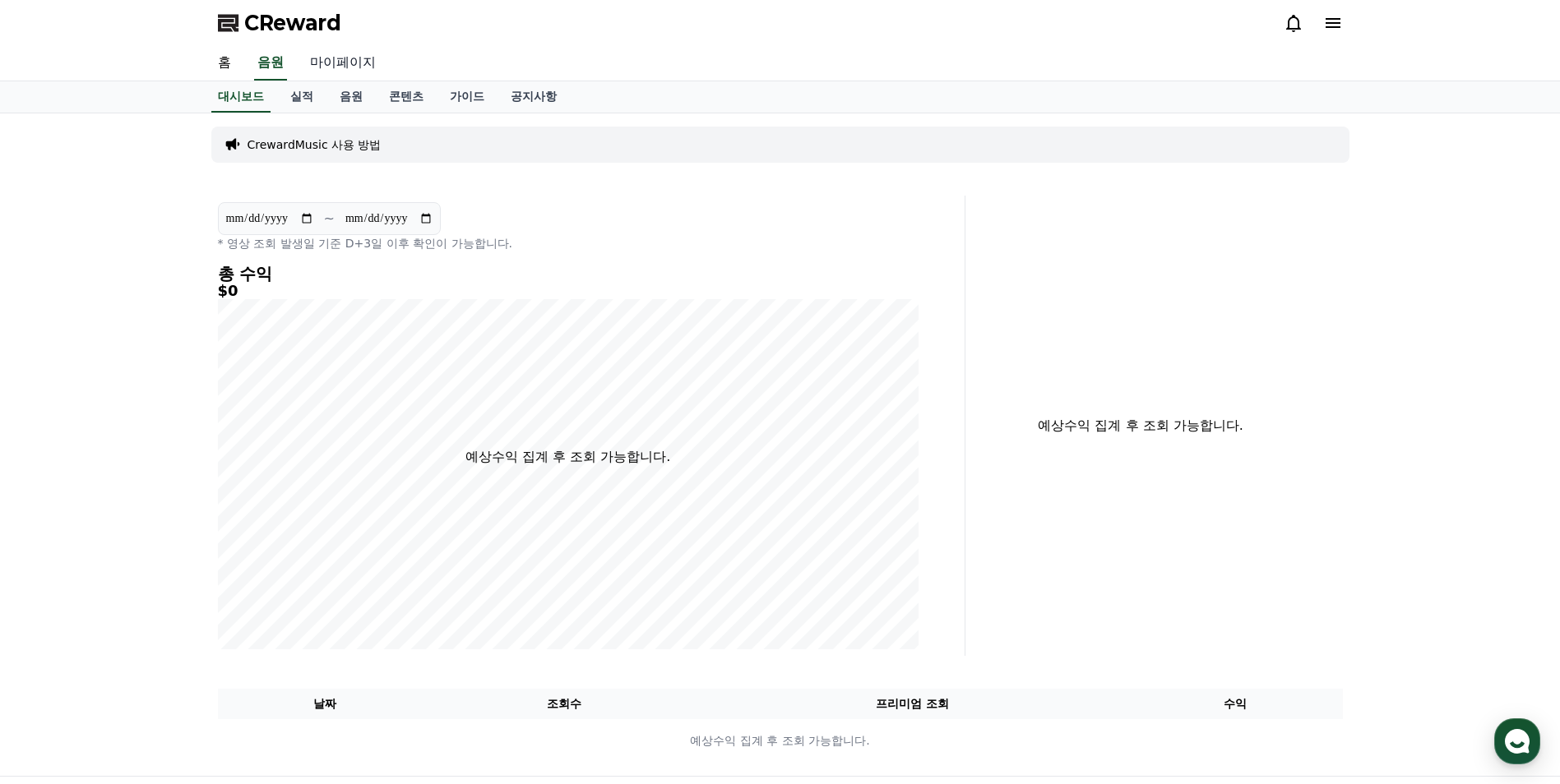
click at [339, 69] on link "마이페이지" at bounding box center [342, 63] width 92 height 34
select select "**********"
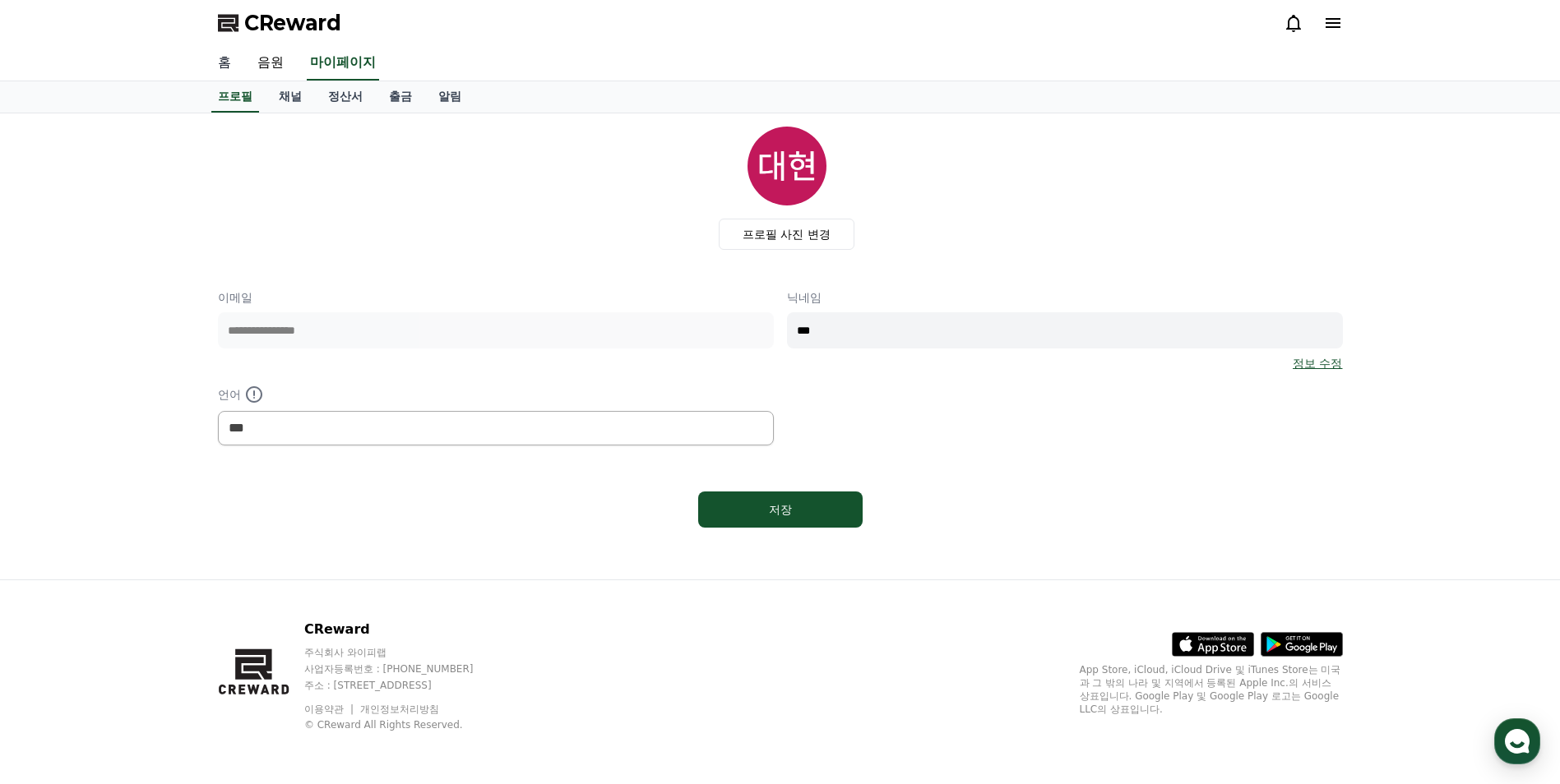
click at [224, 65] on link "홈" at bounding box center [225, 63] width 39 height 34
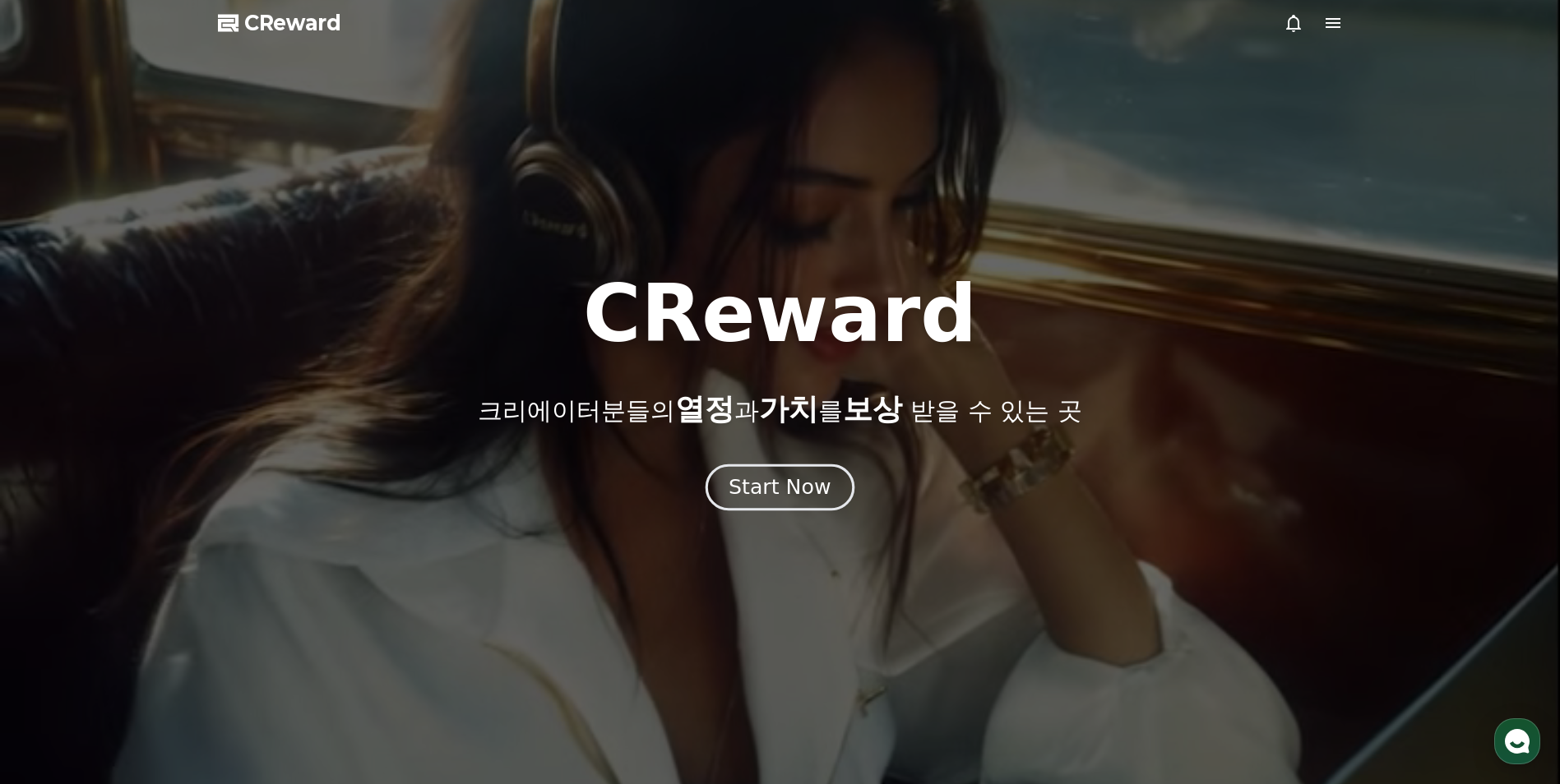
click at [803, 494] on div "Start Now" at bounding box center [779, 488] width 102 height 28
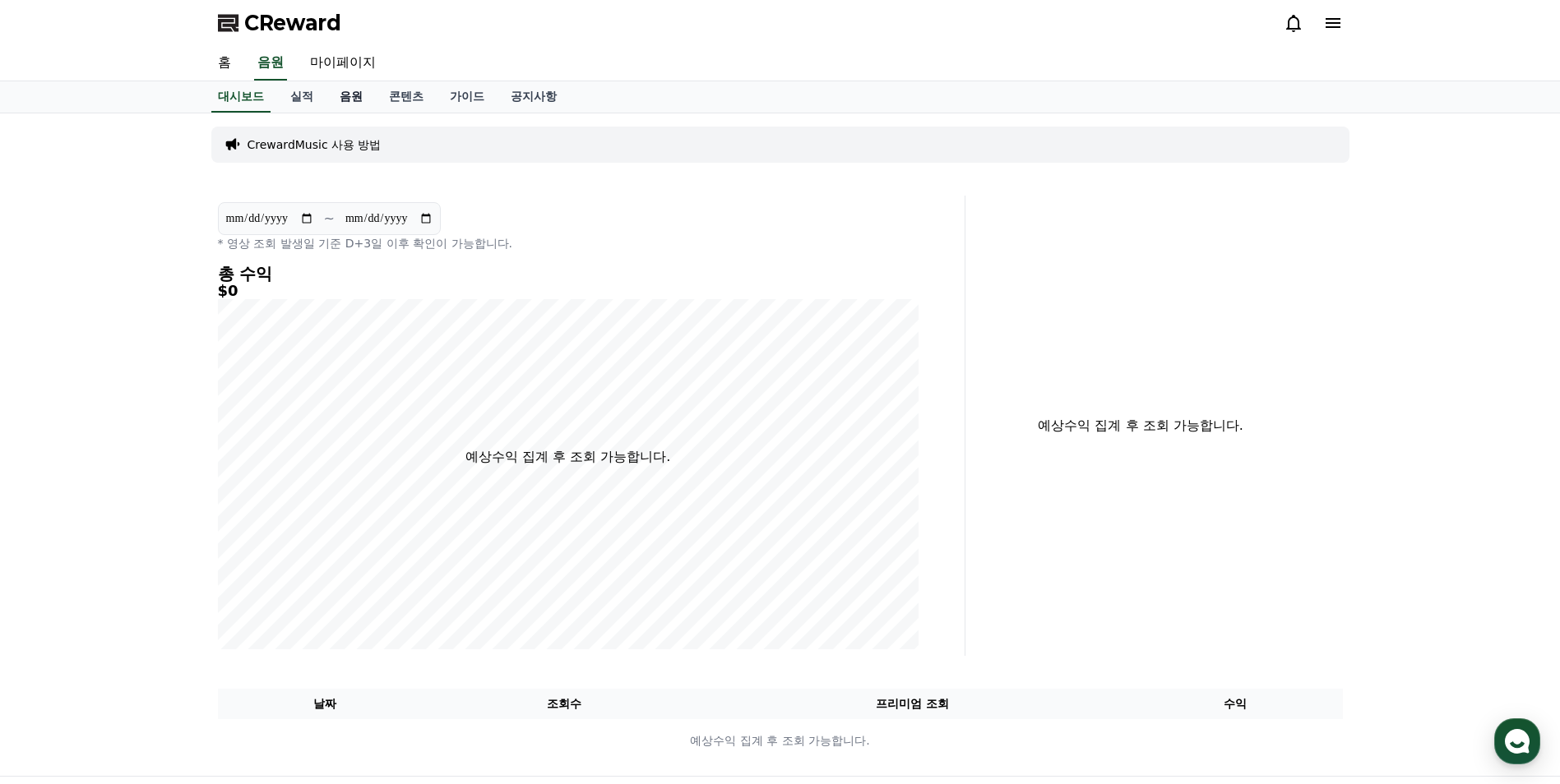
click at [358, 99] on link "음원" at bounding box center [351, 97] width 50 height 31
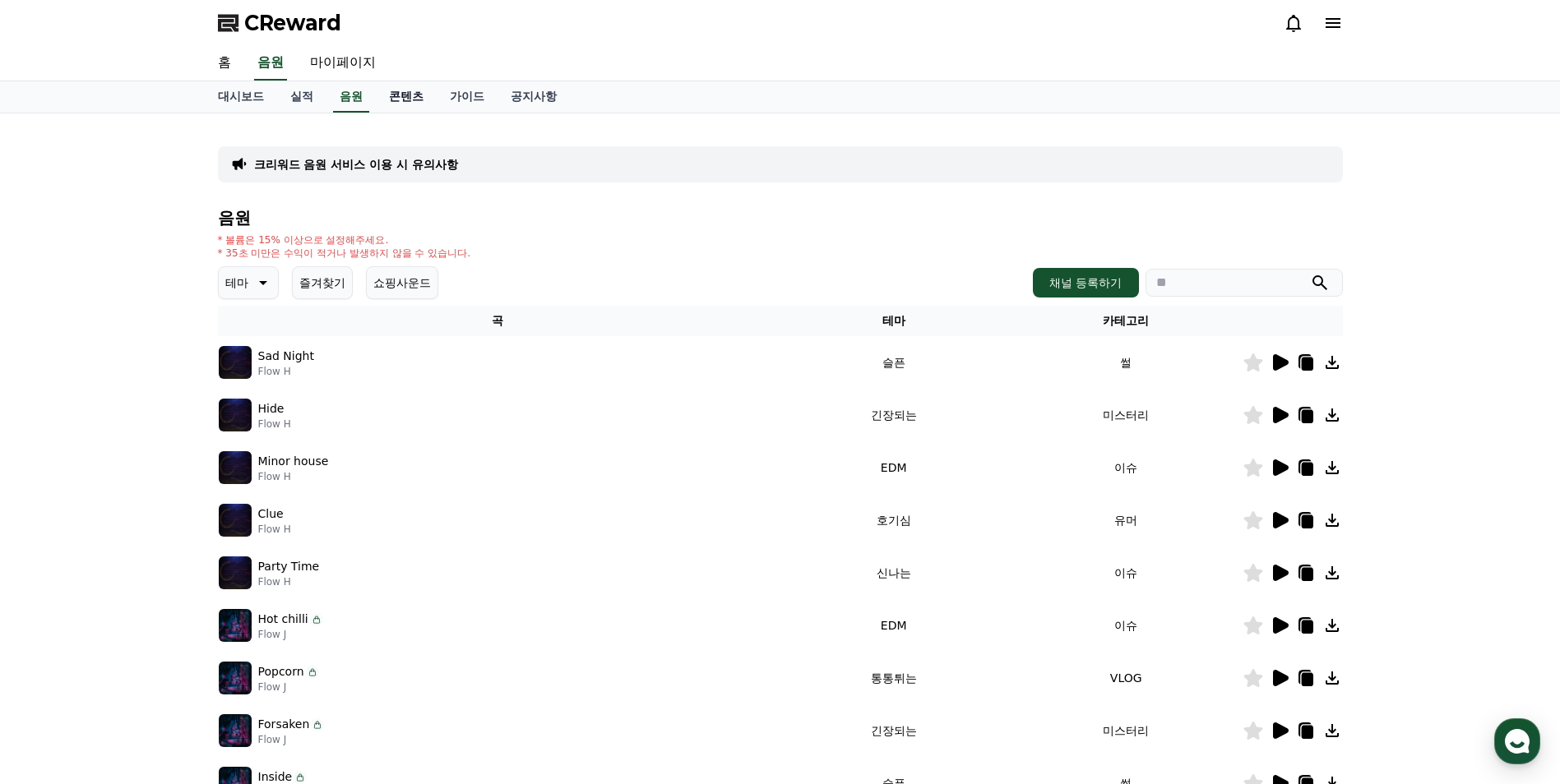
click at [422, 99] on link "콘텐츠" at bounding box center [406, 97] width 61 height 31
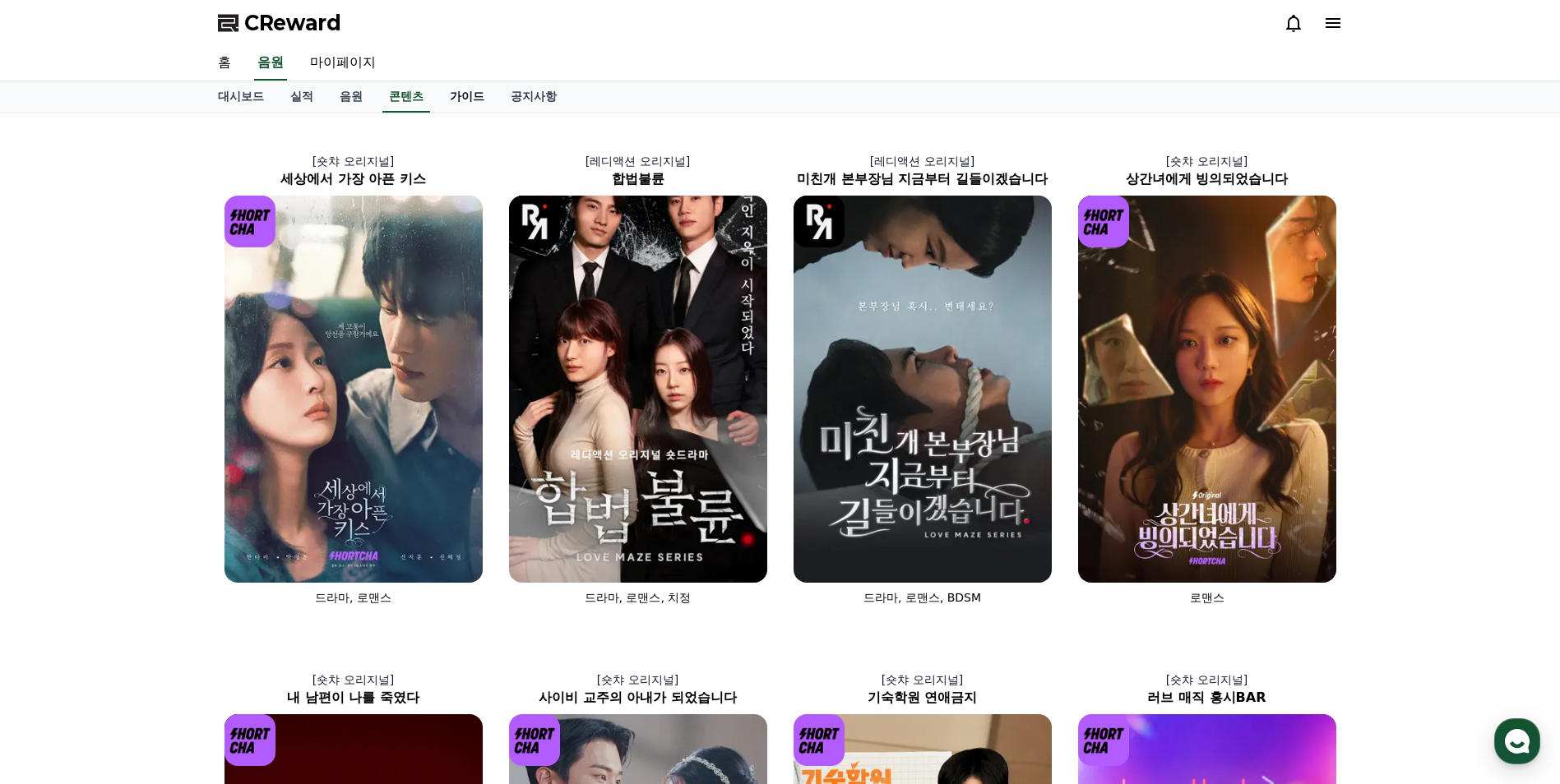
click at [476, 100] on link "가이드" at bounding box center [467, 97] width 61 height 31
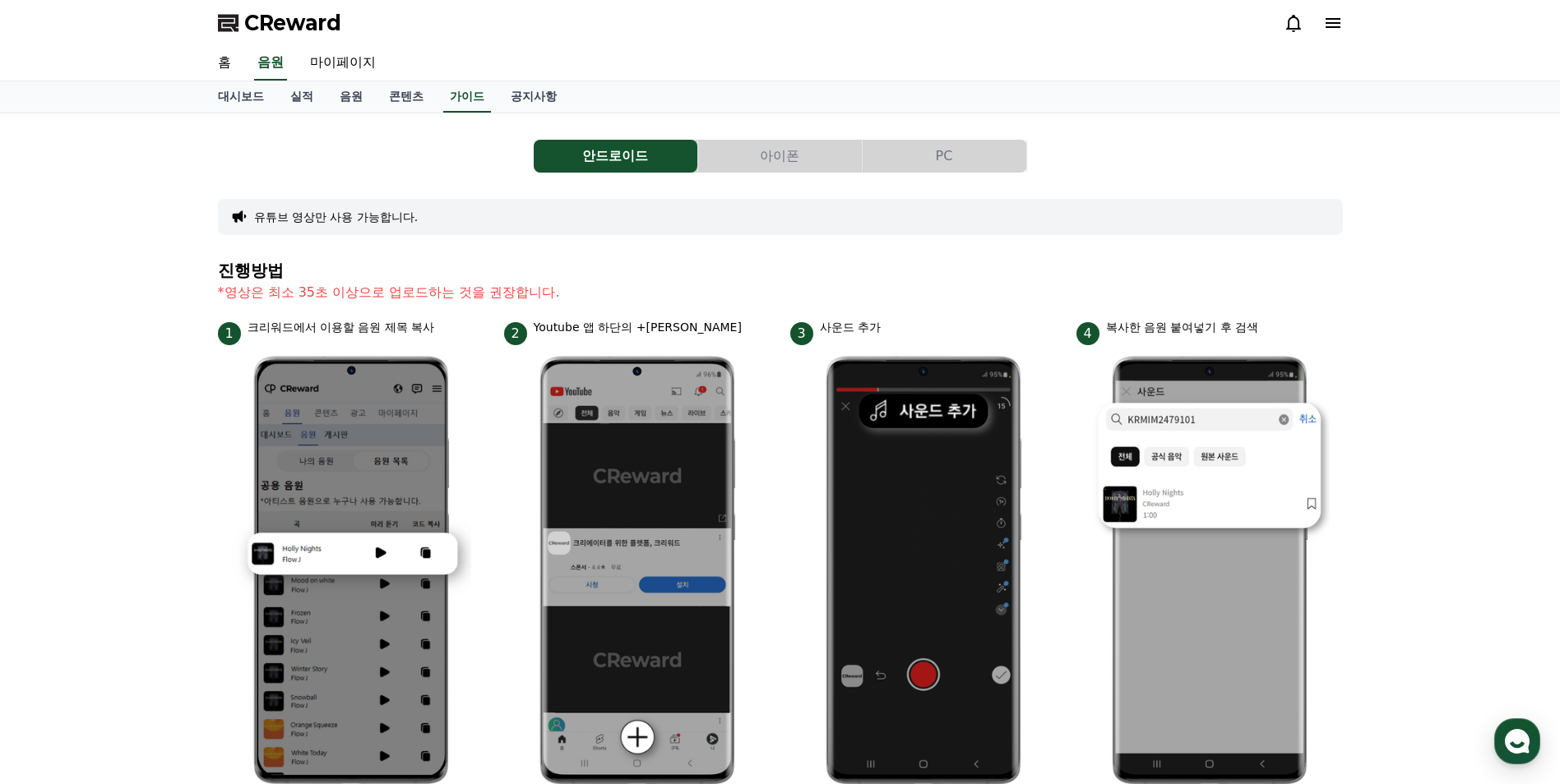
click at [797, 157] on button "아이폰" at bounding box center [780, 156] width 164 height 33
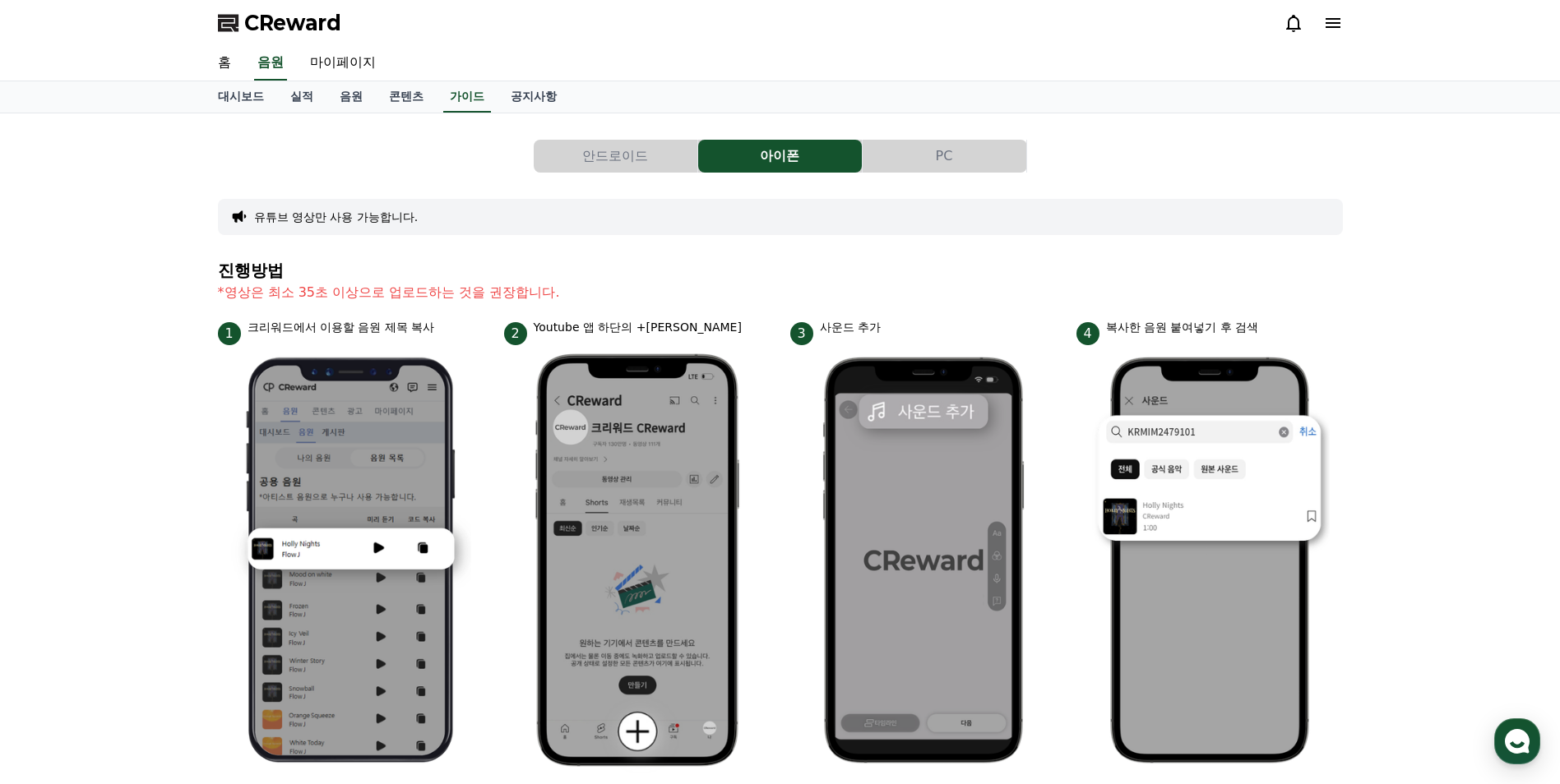
click at [899, 153] on button "PC" at bounding box center [945, 156] width 164 height 33
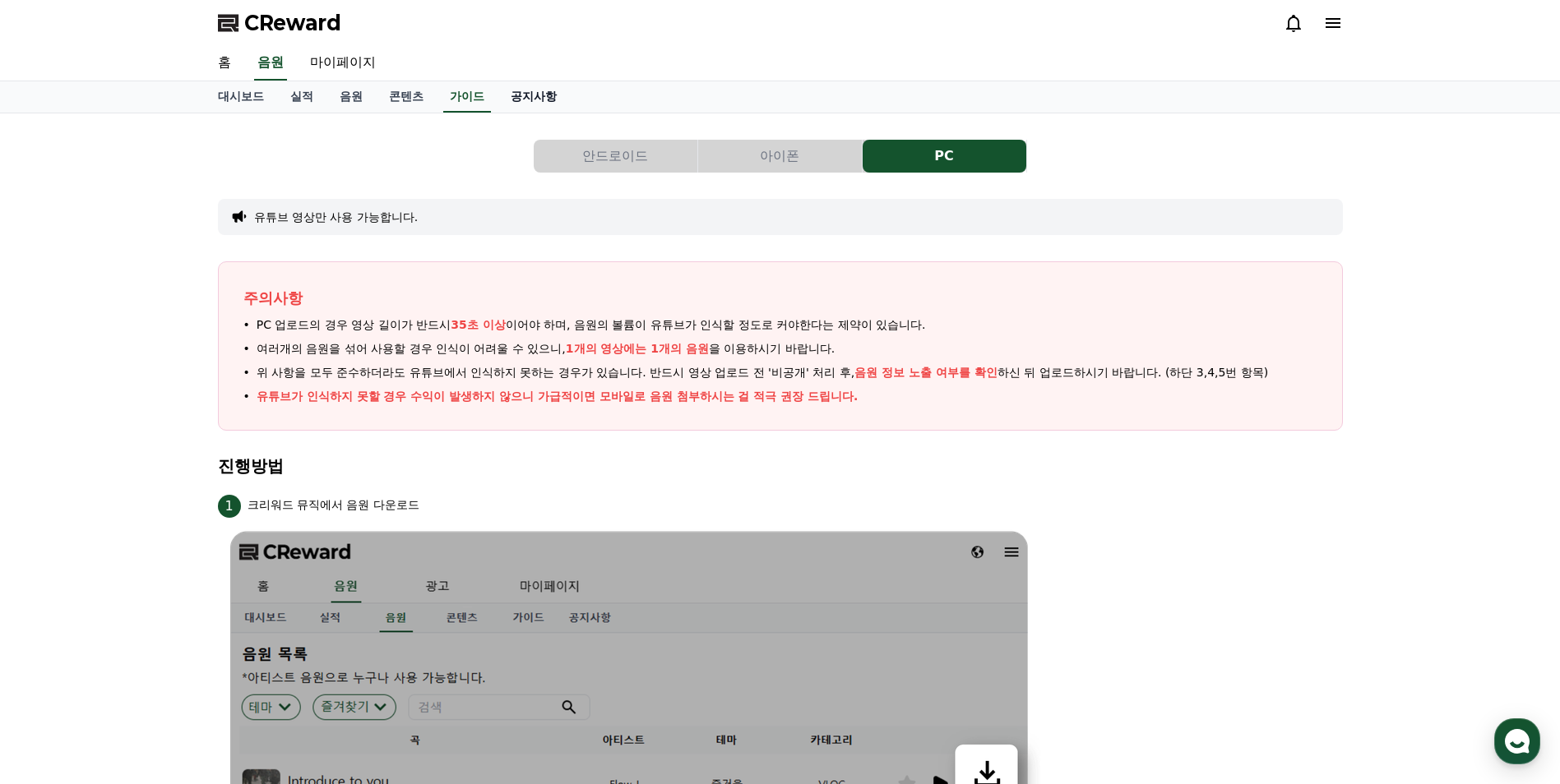
click at [550, 93] on link "공지사항" at bounding box center [534, 97] width 72 height 31
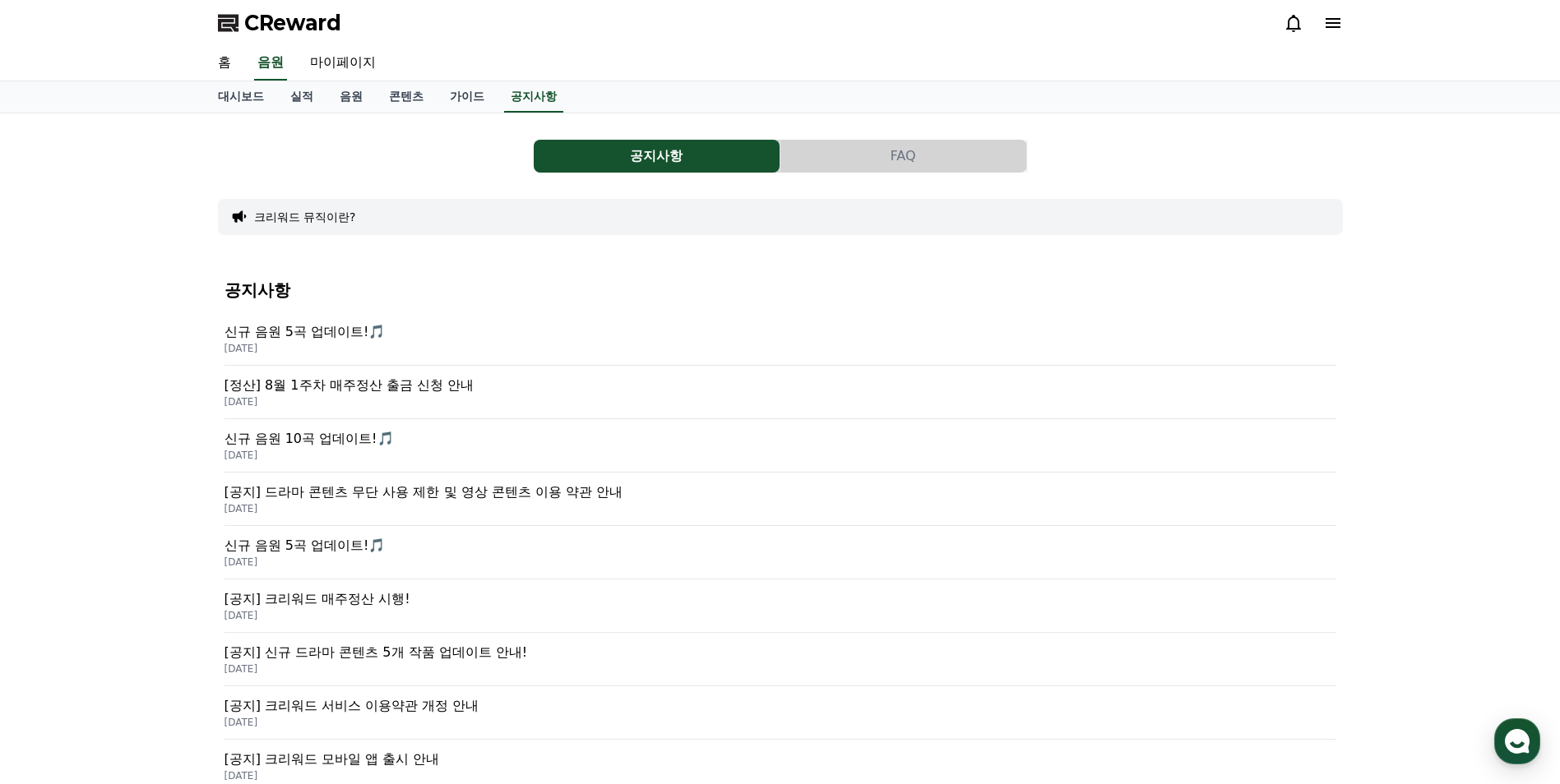
click at [371, 506] on p "2025-07-23" at bounding box center [780, 508] width 1112 height 13
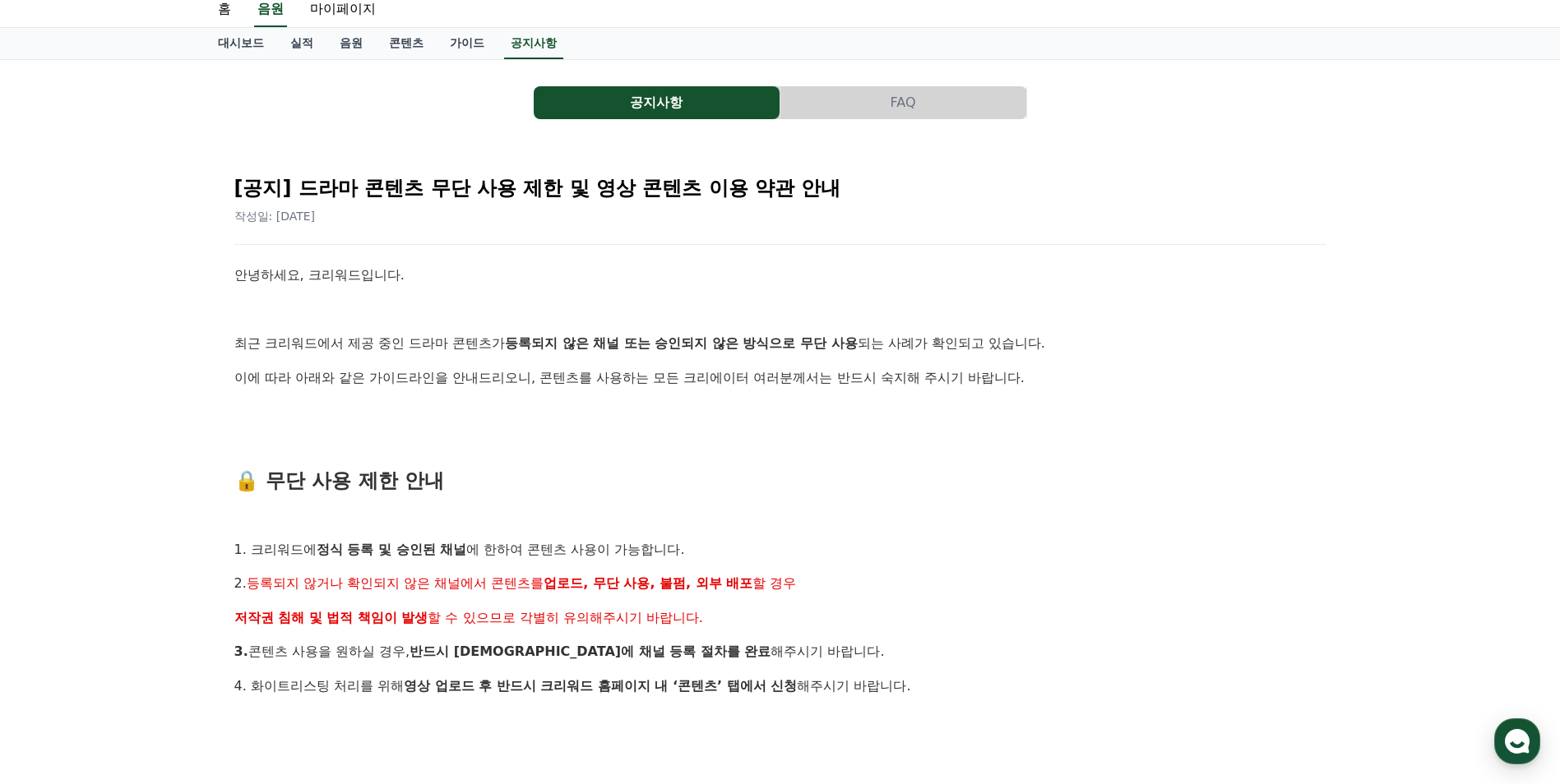
scroll to position [82, 0]
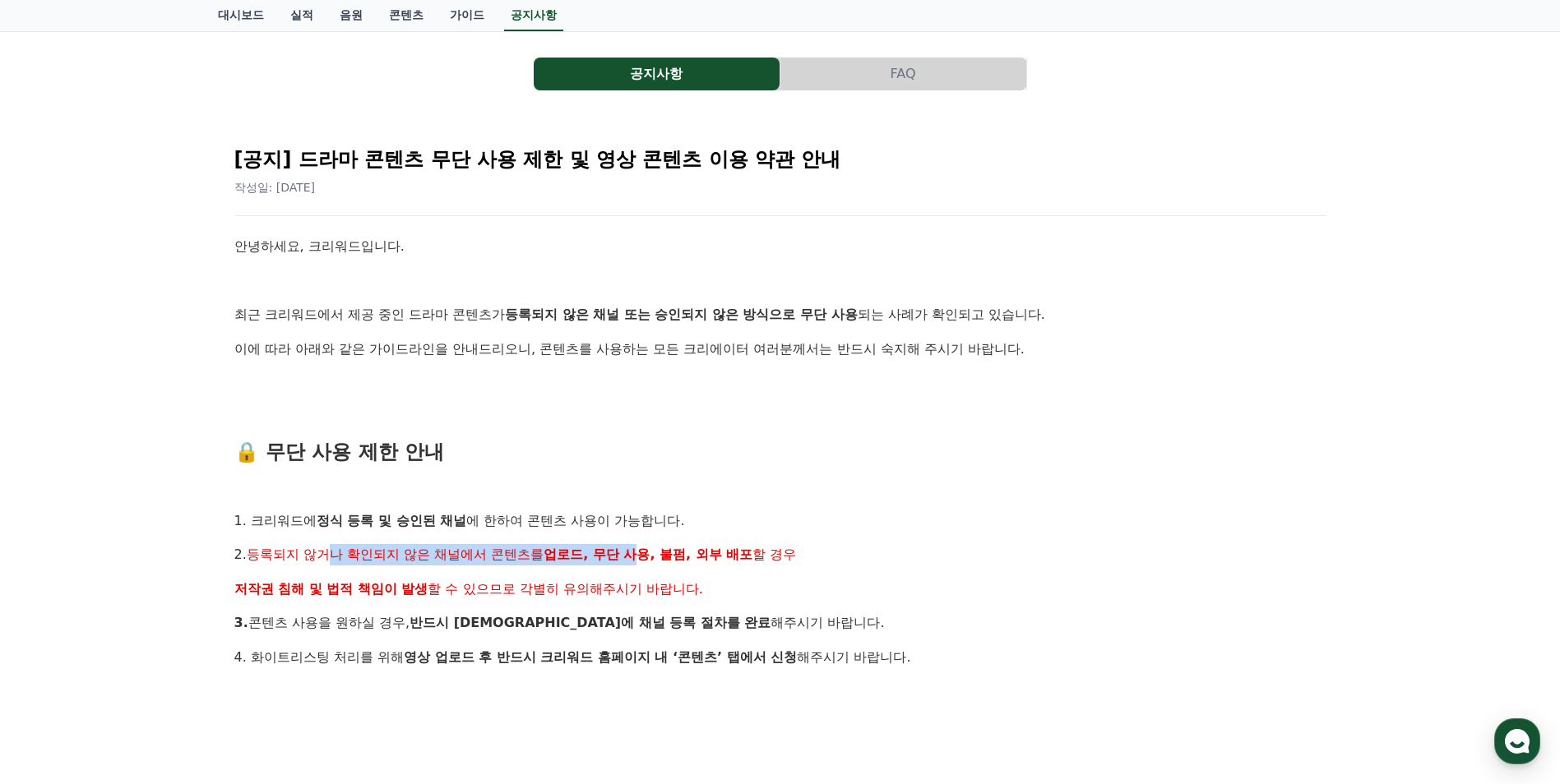
drag, startPoint x: 330, startPoint y: 556, endPoint x: 639, endPoint y: 559, distance: 309.0
click at [639, 559] on p "2. 등록되지 않거나 확인되지 않은 채널에서 콘텐츠를 업로드, 무단 사용, 불펌, 외부 배포 할 경우" at bounding box center [780, 554] width 1092 height 21
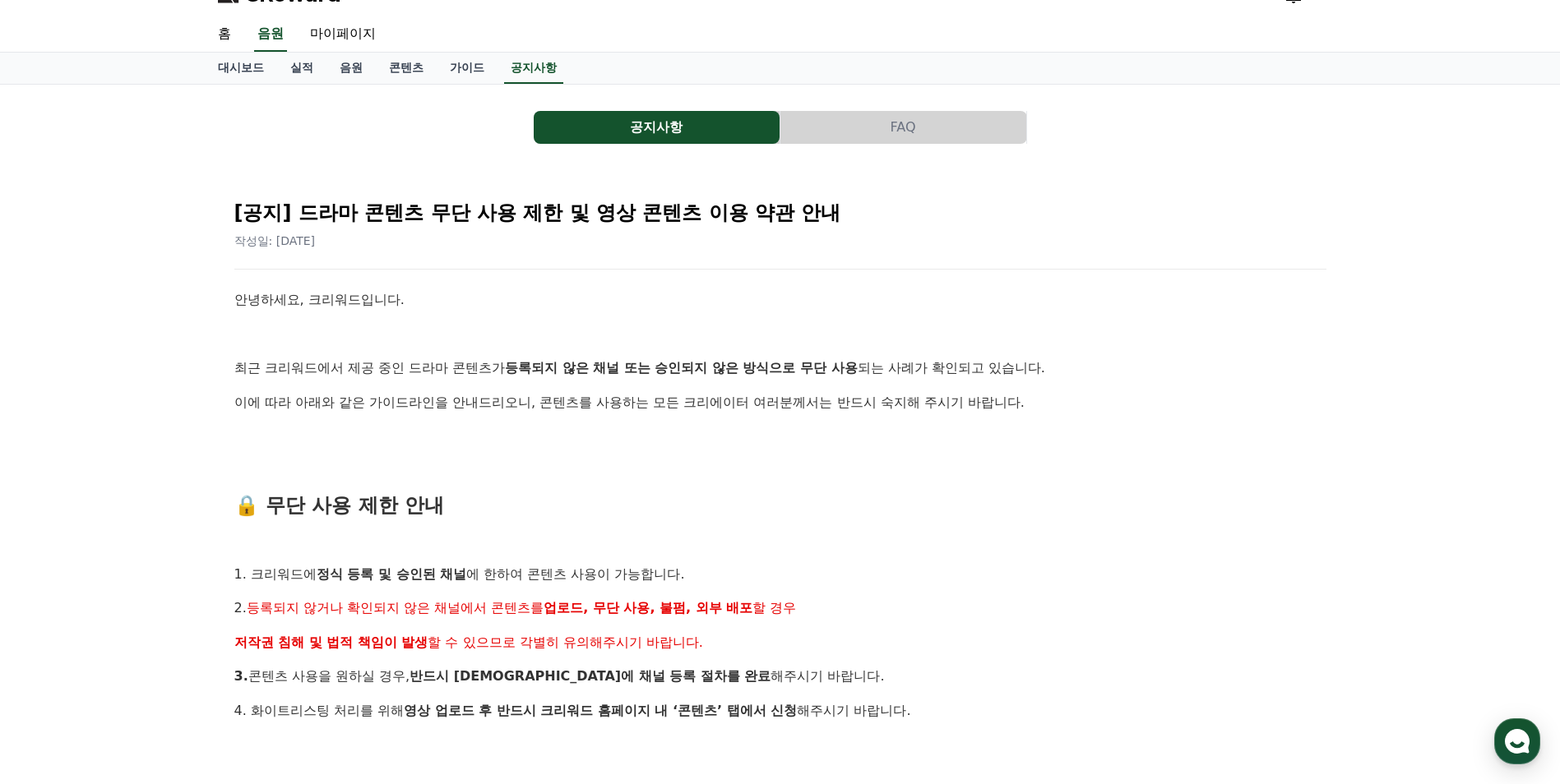
scroll to position [0, 0]
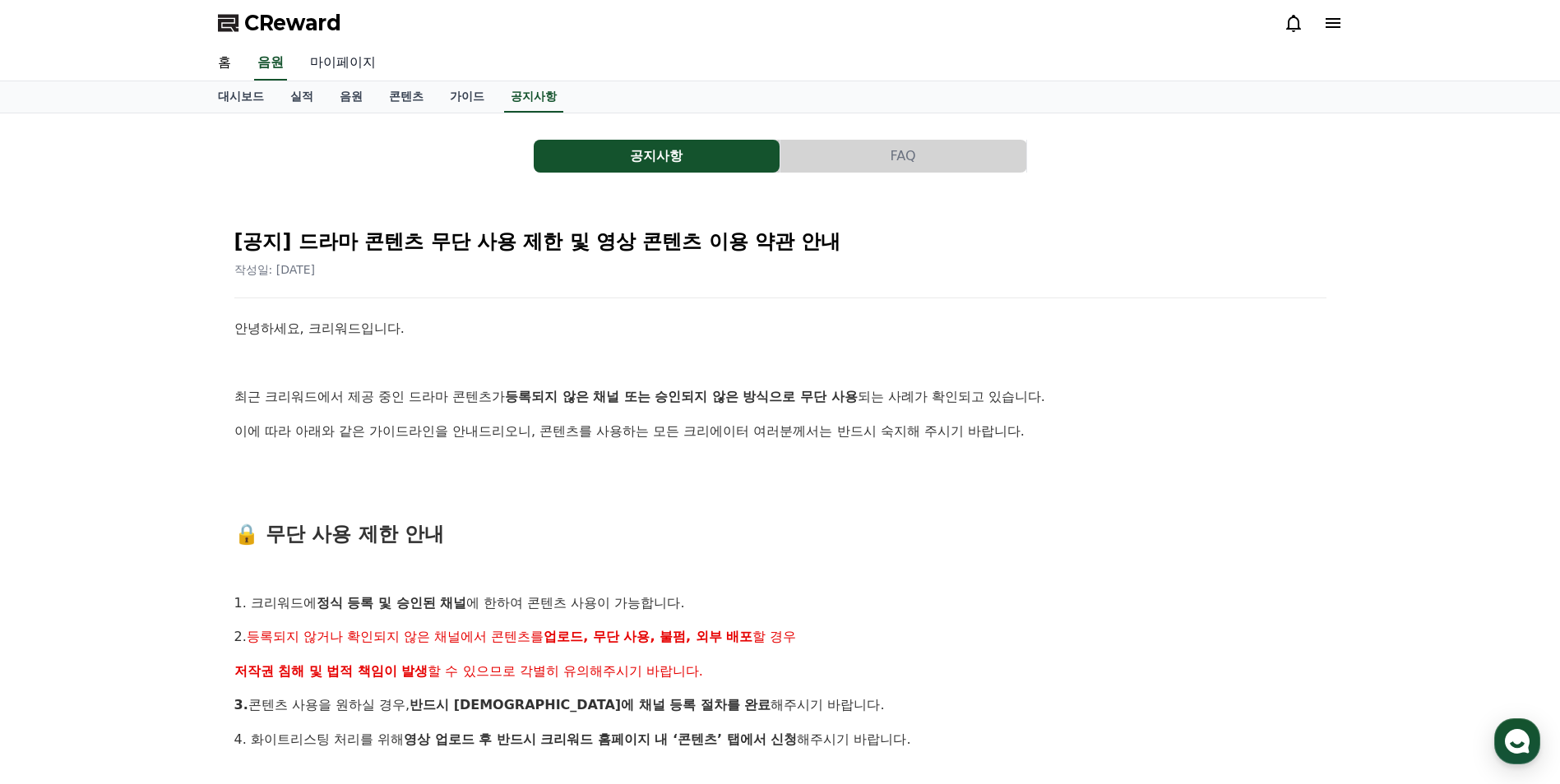
click at [330, 64] on link "마이페이지" at bounding box center [342, 63] width 92 height 34
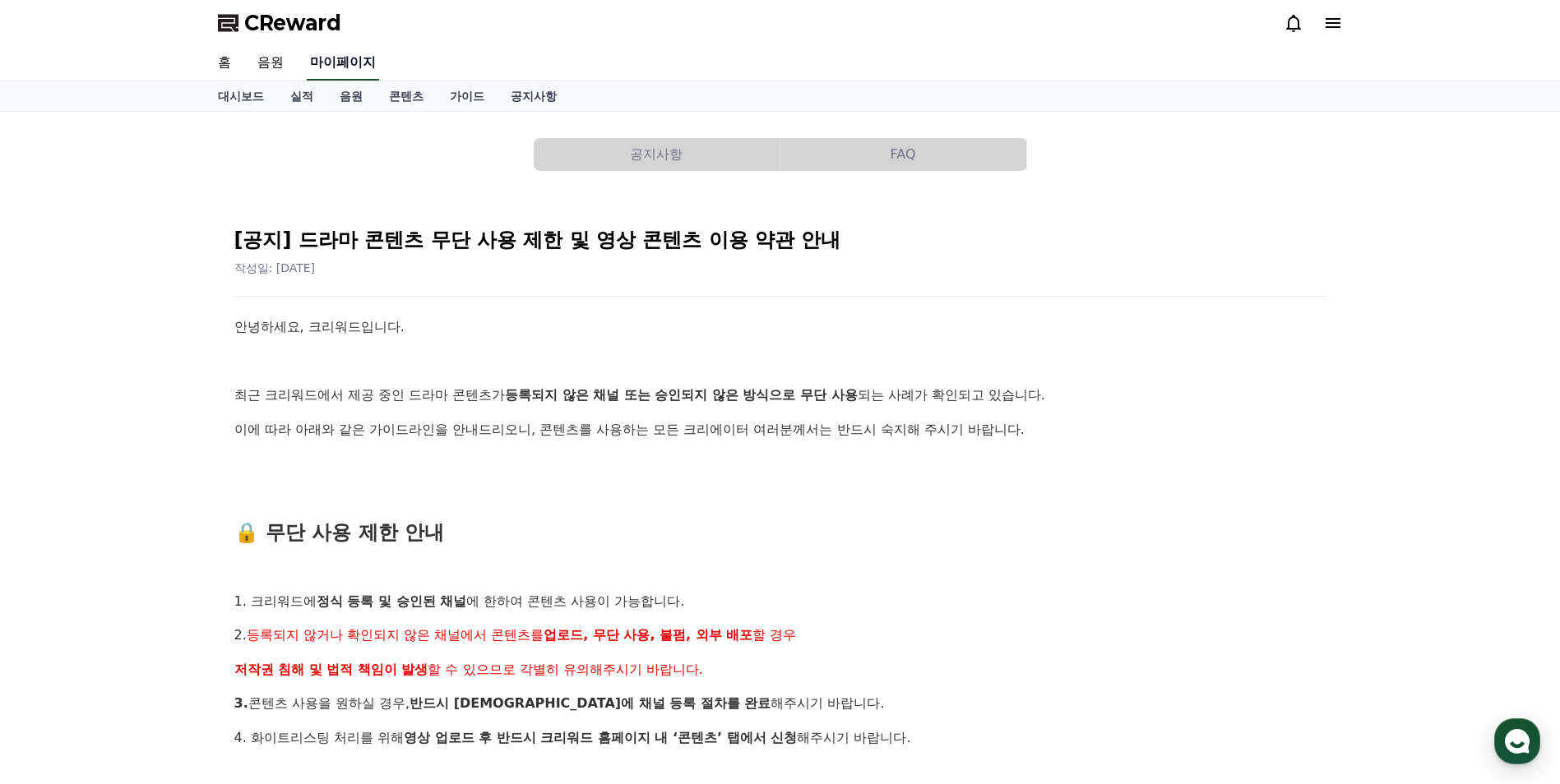
select select "**********"
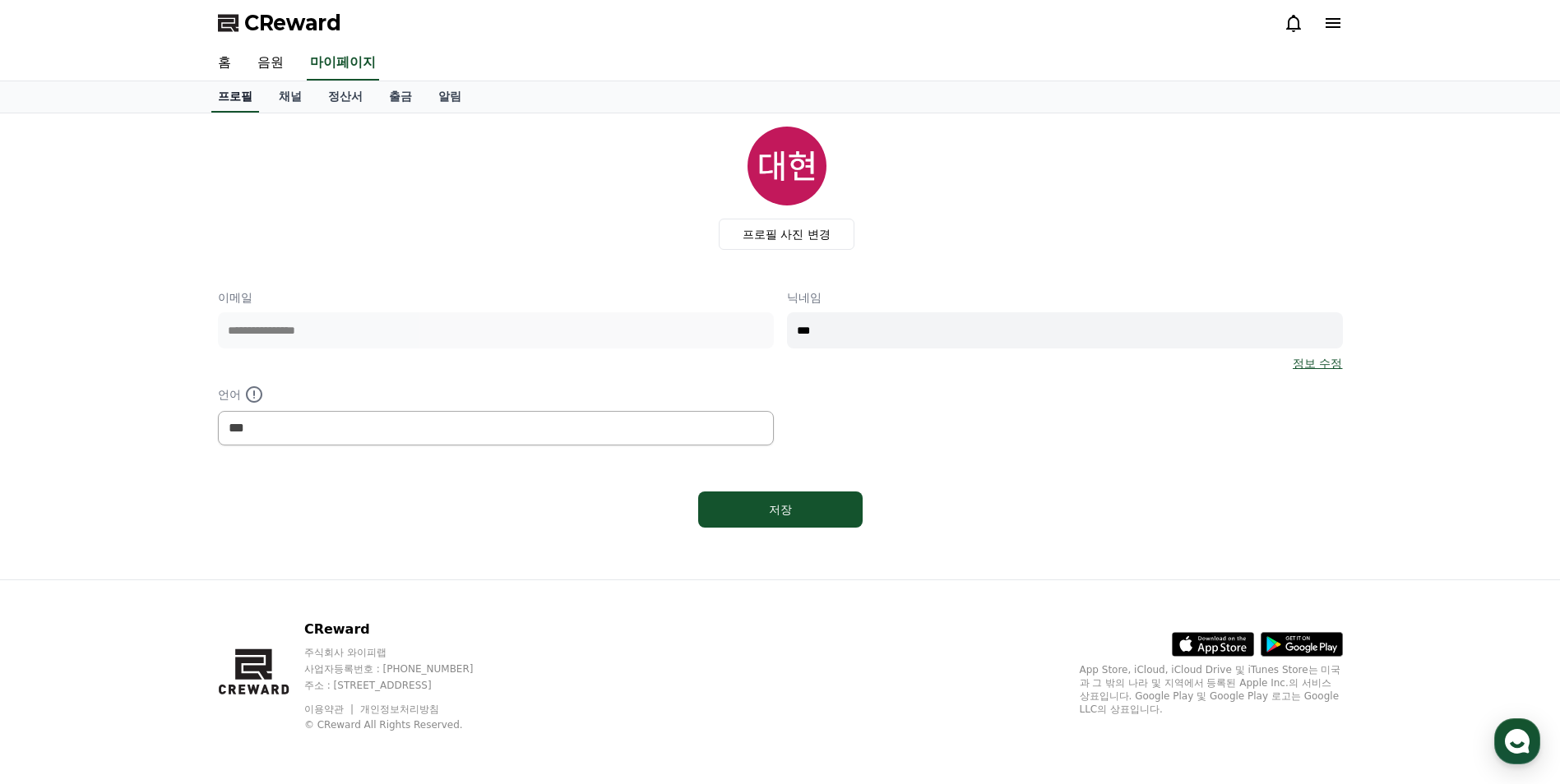
click at [238, 84] on link "프로필" at bounding box center [236, 97] width 48 height 31
click at [303, 97] on link "채널" at bounding box center [291, 97] width 50 height 31
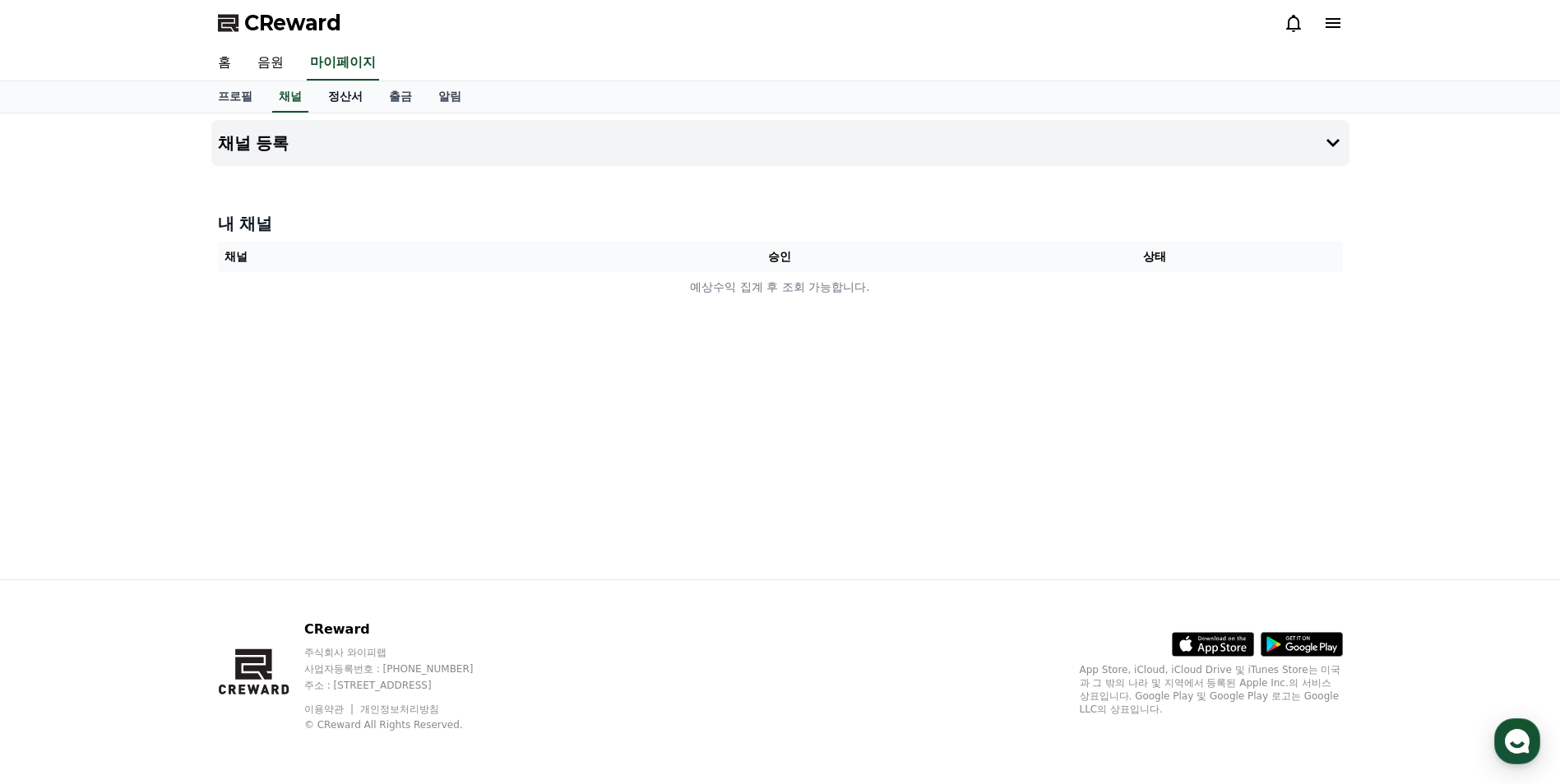
click at [348, 98] on link "정산서" at bounding box center [345, 97] width 61 height 31
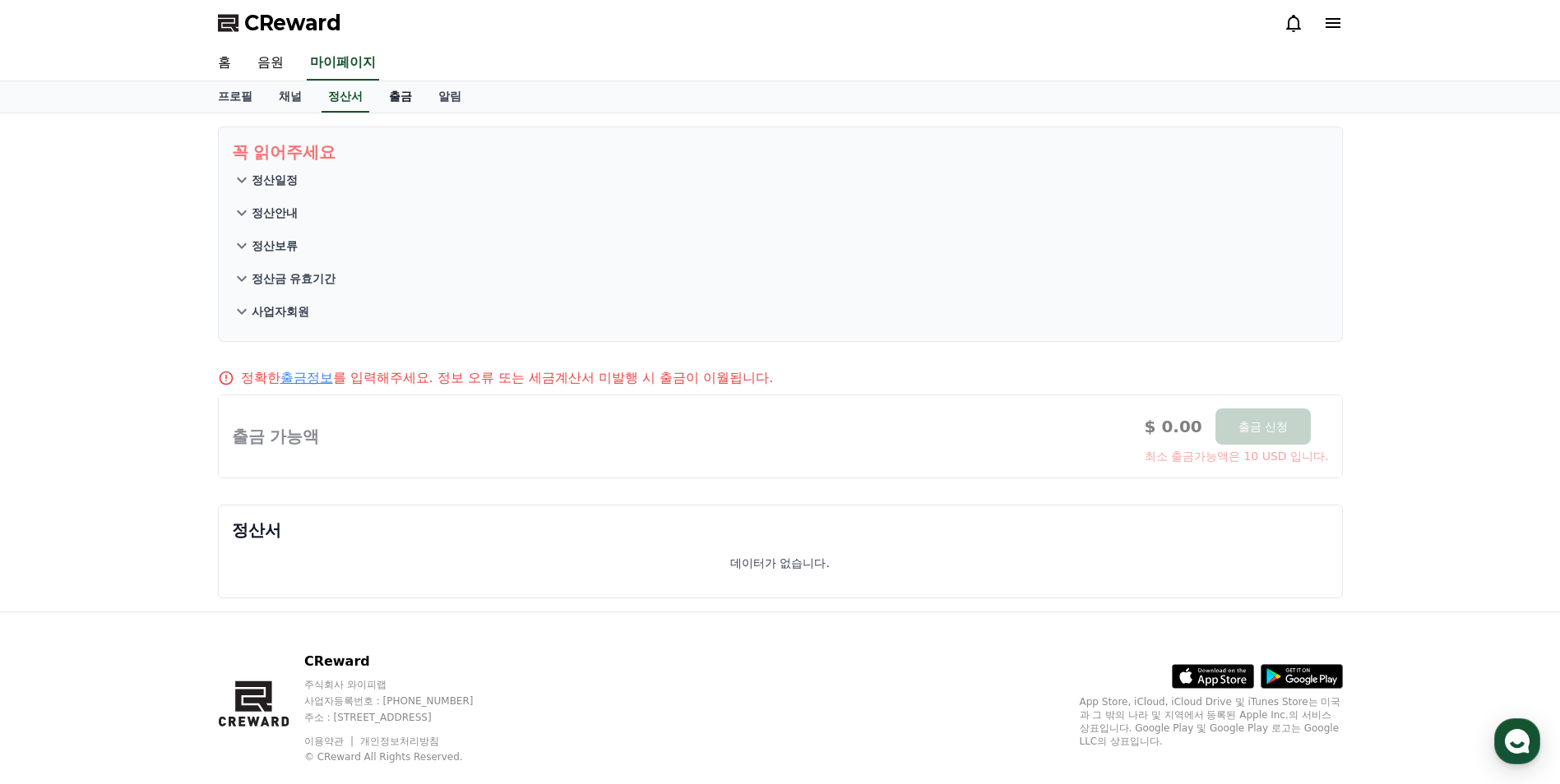
click at [405, 96] on link "출금" at bounding box center [401, 97] width 50 height 31
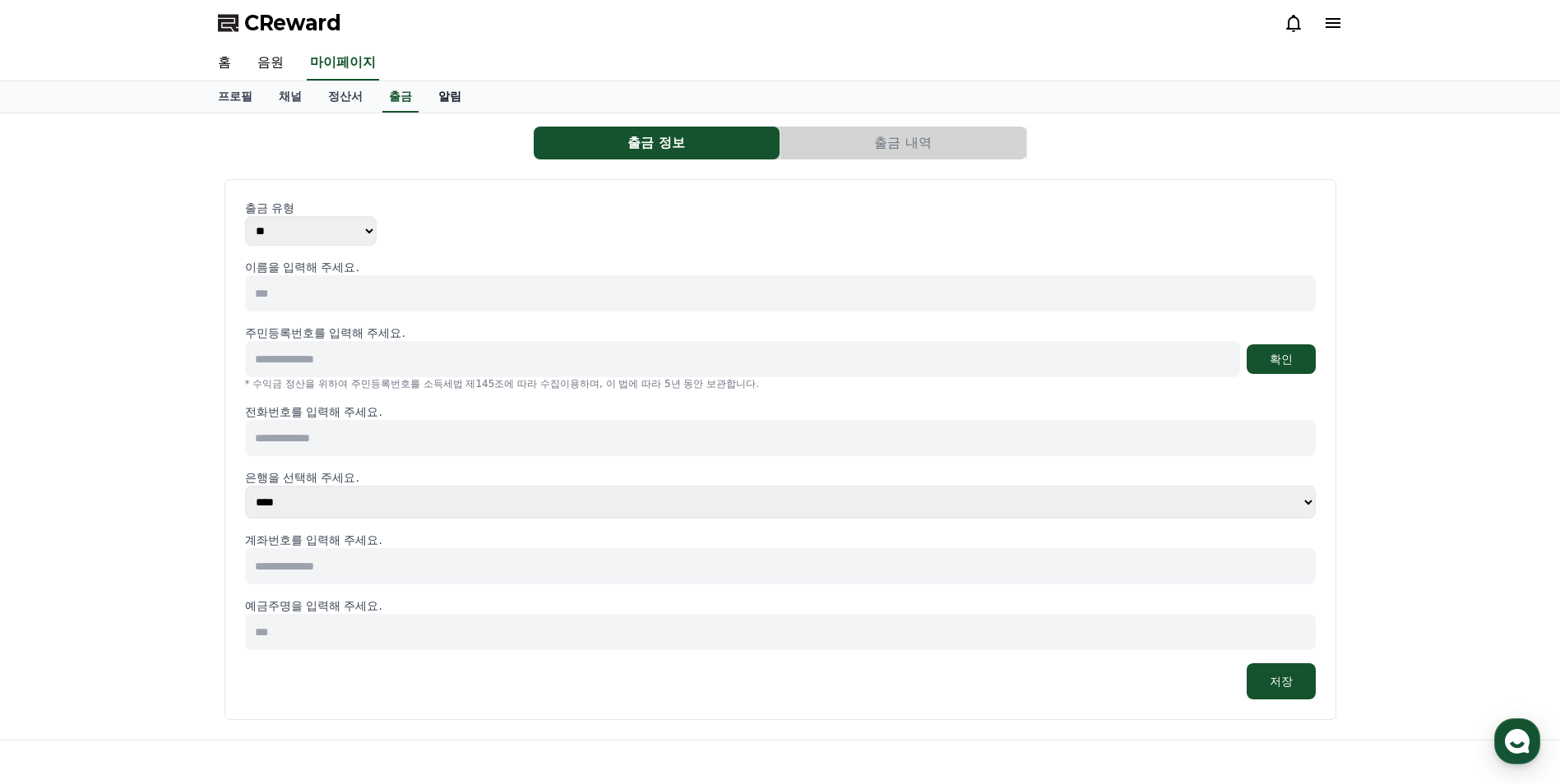
click at [446, 91] on link "알림" at bounding box center [450, 97] width 50 height 31
